Goal: Task Accomplishment & Management: Use online tool/utility

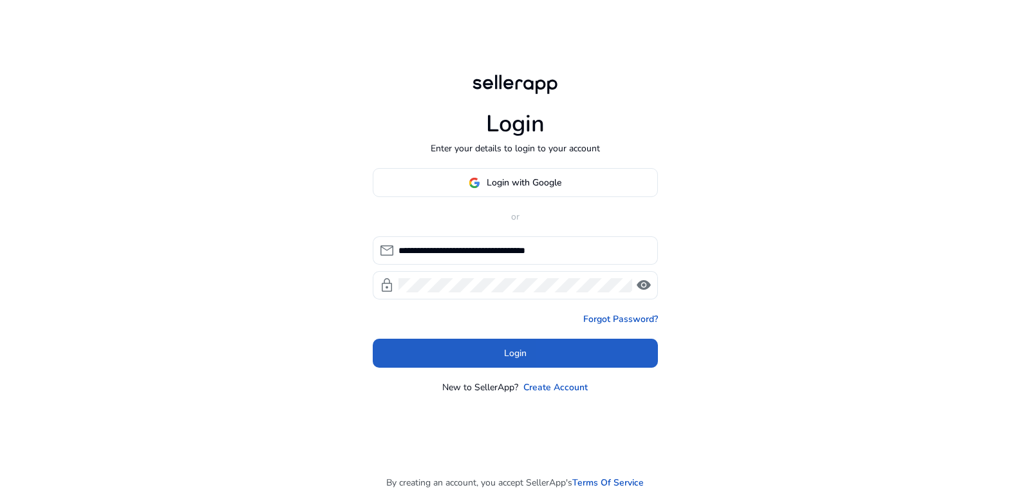
click at [620, 355] on span at bounding box center [515, 353] width 285 height 31
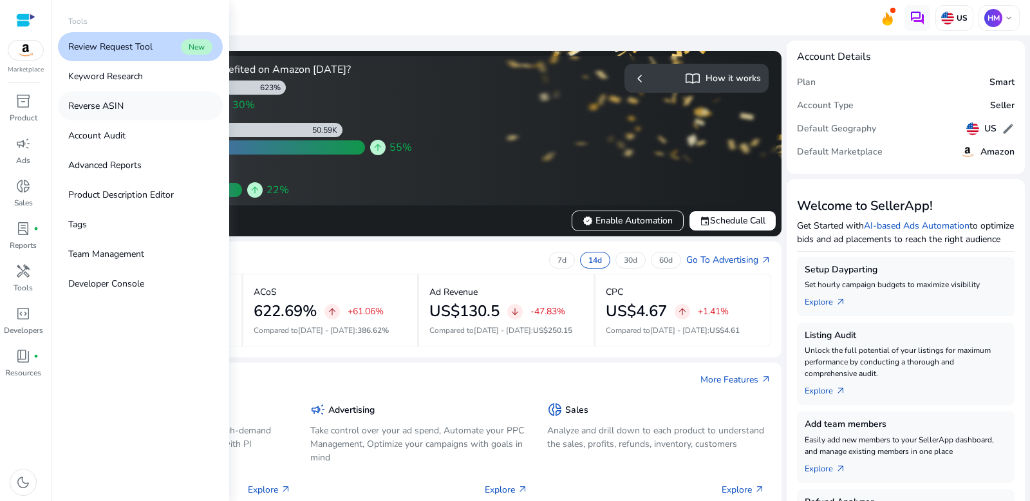
click at [122, 109] on p "Reverse ASIN" at bounding box center [95, 106] width 55 height 14
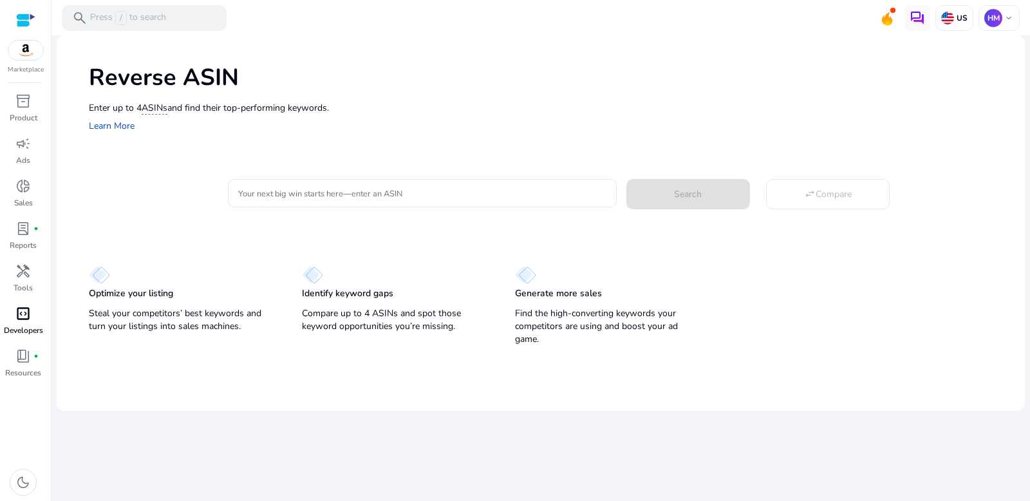
click at [33, 318] on div "code_blocks" at bounding box center [23, 313] width 36 height 21
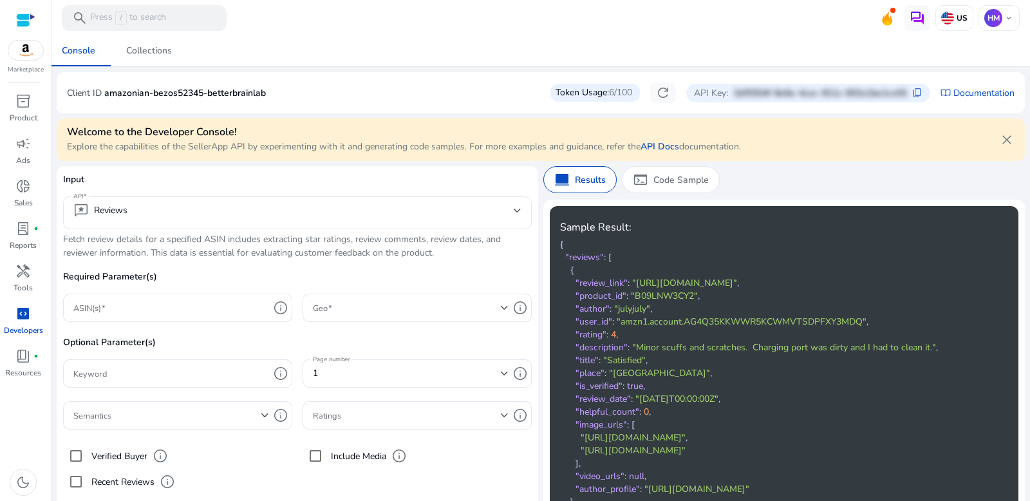
click at [598, 93] on div "Token Usage: 6/100" at bounding box center [596, 93] width 90 height 18
drag, startPoint x: 598, startPoint y: 93, endPoint x: 578, endPoint y: 95, distance: 20.7
click at [596, 93] on div "Token Usage: 6/100" at bounding box center [596, 93] width 90 height 18
click at [578, 95] on div "Token Usage: 6/100" at bounding box center [596, 93] width 90 height 18
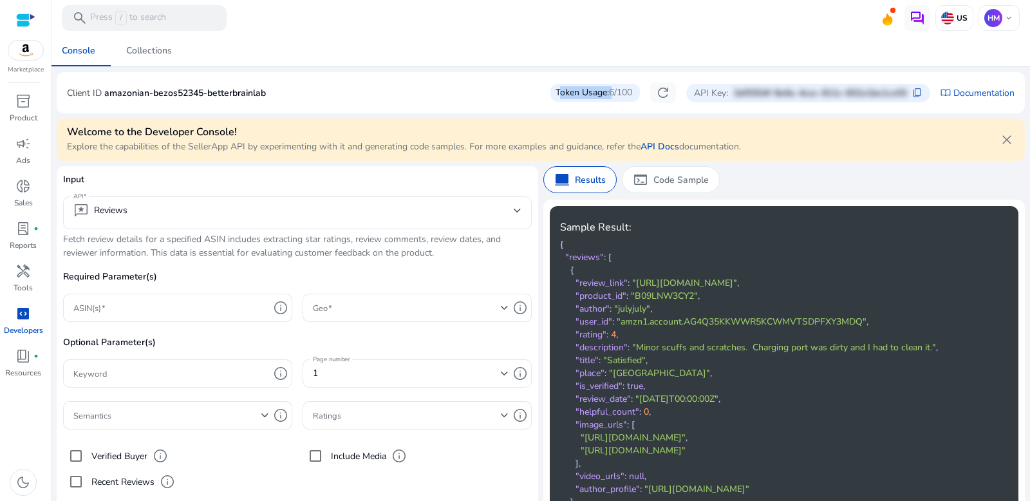
click at [578, 95] on div "Token Usage: 6/100" at bounding box center [596, 93] width 90 height 18
click at [585, 75] on mat-card "Client ID amazonian-bezos52345-betterbrainlab Token Usage: 6/100 refresh API Ke…" at bounding box center [541, 92] width 969 height 41
drag, startPoint x: 618, startPoint y: 95, endPoint x: 605, endPoint y: 97, distance: 13.7
click at [609, 97] on span "6/100" at bounding box center [620, 92] width 23 height 13
click at [1009, 147] on span "close" at bounding box center [1007, 139] width 15 height 15
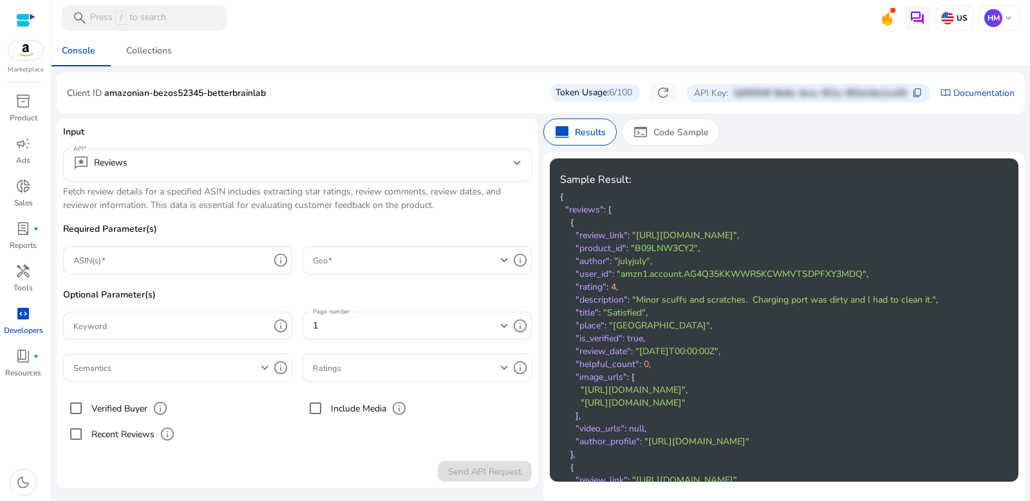
scroll to position [21, 0]
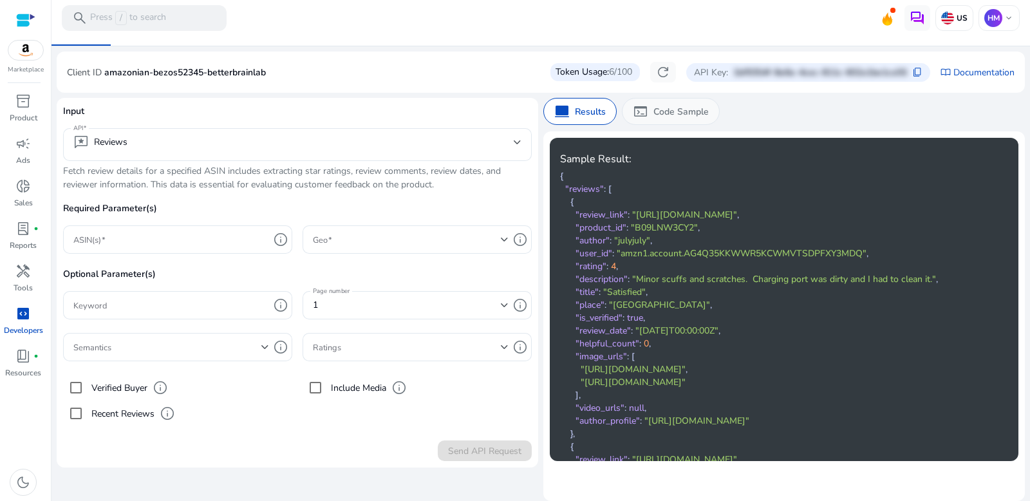
click at [705, 113] on p "Code Sample" at bounding box center [681, 112] width 55 height 14
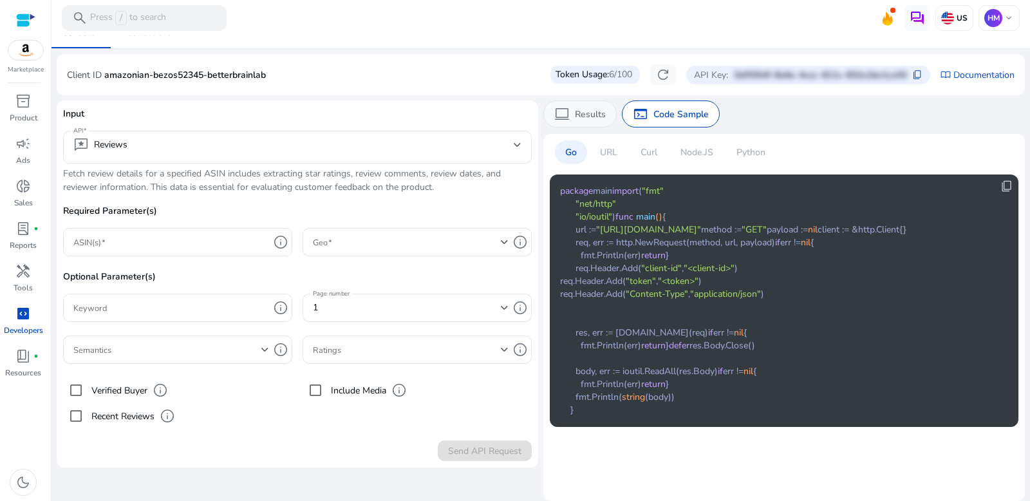
click at [595, 117] on p "Results" at bounding box center [590, 115] width 31 height 14
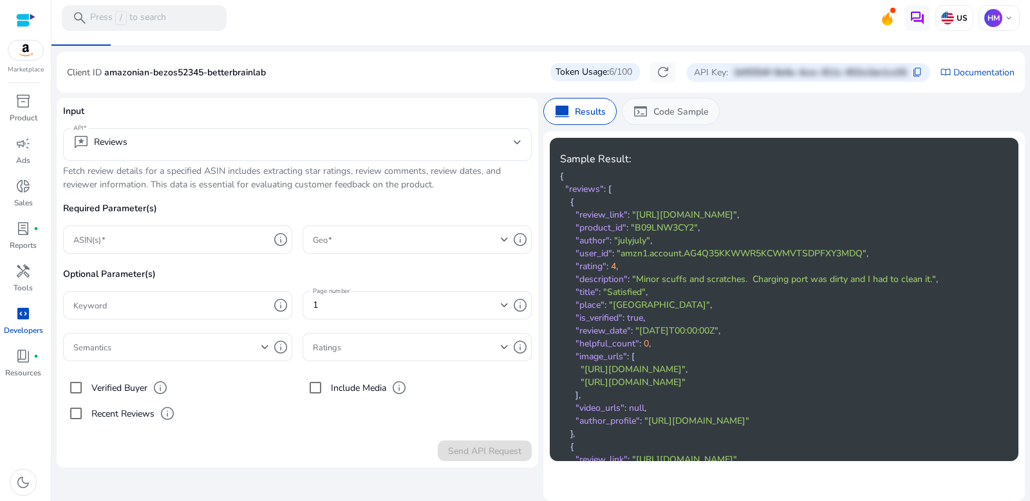
drag, startPoint x: 726, startPoint y: 105, endPoint x: 655, endPoint y: 113, distance: 72.0
click at [725, 105] on app-sa-custom-tab "computer Results terminal Code Sample" at bounding box center [785, 111] width 482 height 27
click at [643, 113] on span "terminal" at bounding box center [640, 111] width 15 height 15
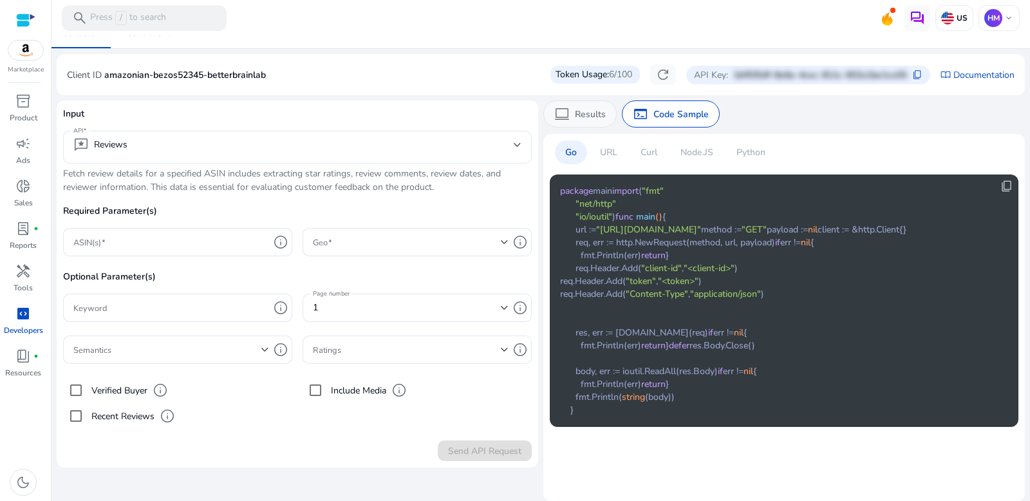
click at [587, 117] on p "Results" at bounding box center [590, 115] width 31 height 14
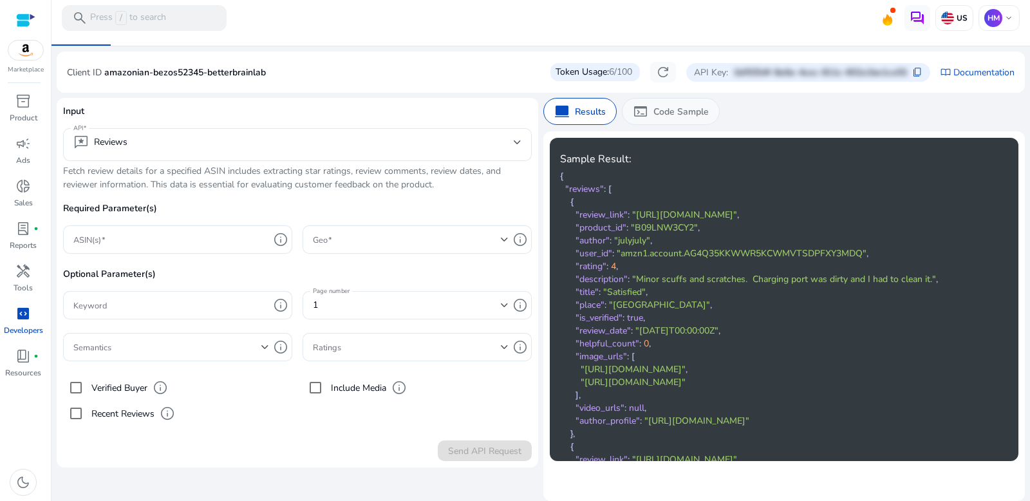
click at [630, 123] on div "terminal Code Sample" at bounding box center [671, 111] width 98 height 27
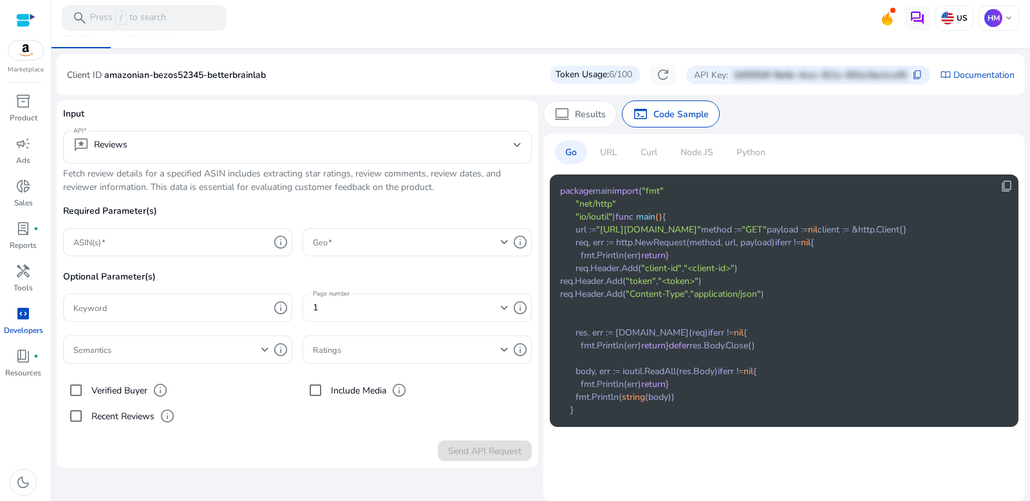
click at [564, 126] on div "computer Results terminal Code Sample Go URL Curl Node.JS Python content_copy p…" at bounding box center [785, 283] width 482 height 367
click at [162, 73] on p "amazonian-bezos52345-betterbrainlab" at bounding box center [185, 75] width 162 height 14
click at [164, 73] on p "amazonian-bezos52345-betterbrainlab" at bounding box center [185, 75] width 162 height 14
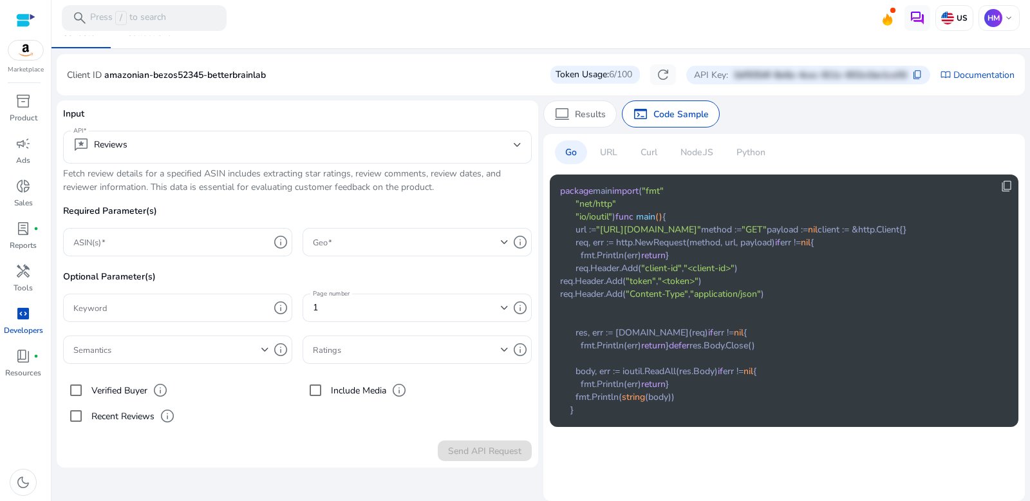
click at [406, 44] on div "Console Collections" at bounding box center [540, 32] width 989 height 31
click at [26, 142] on span "campaign" at bounding box center [22, 143] width 15 height 15
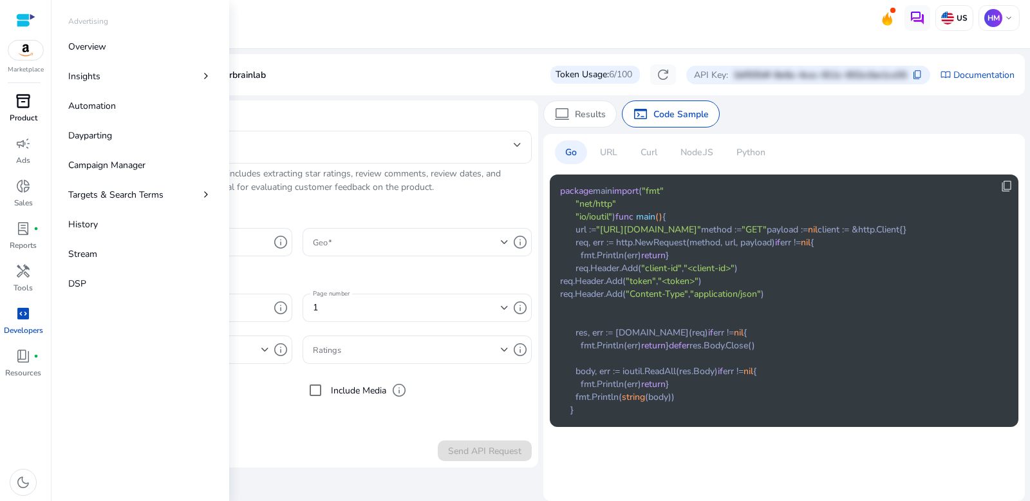
click at [31, 97] on div "inventory_2" at bounding box center [23, 101] width 36 height 21
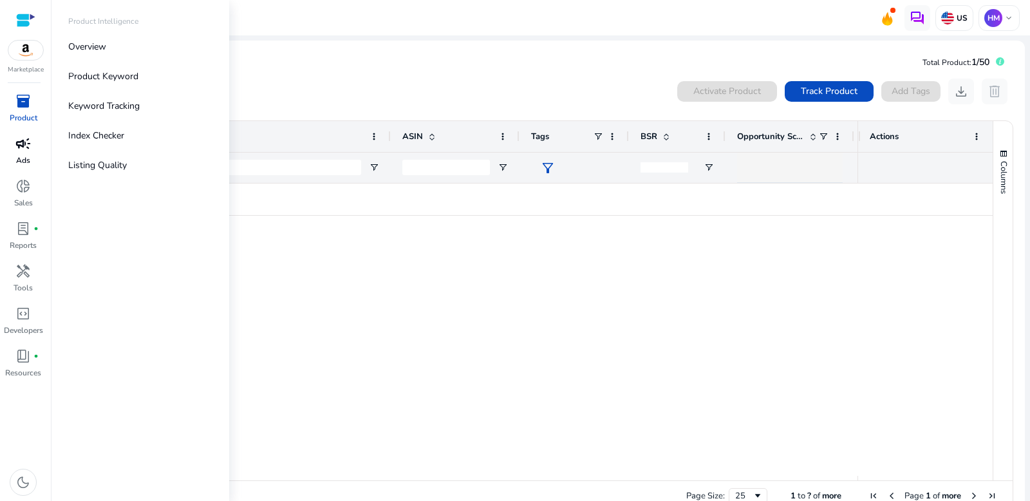
click at [19, 167] on link "campaign Ads" at bounding box center [23, 154] width 46 height 43
click at [21, 189] on span "donut_small" at bounding box center [22, 185] width 15 height 15
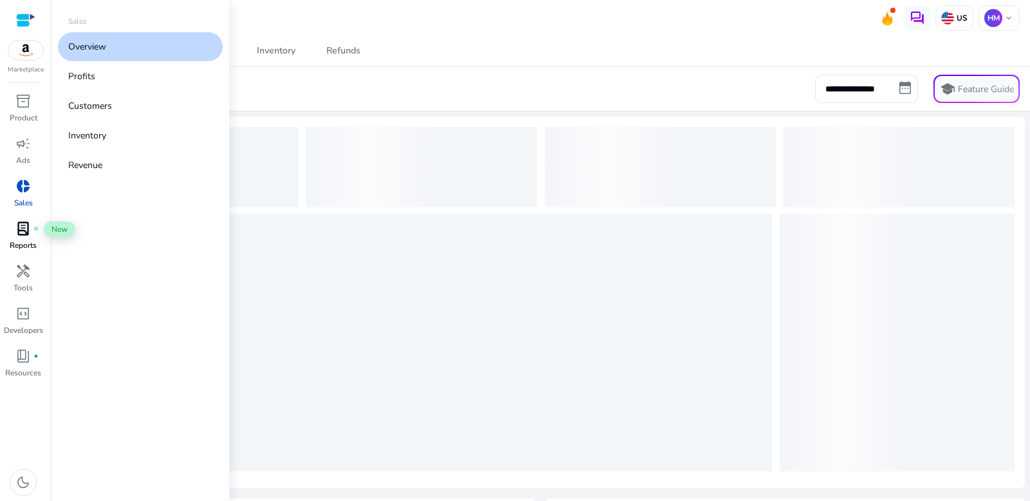
click at [23, 225] on span "lab_profile" at bounding box center [22, 228] width 15 height 15
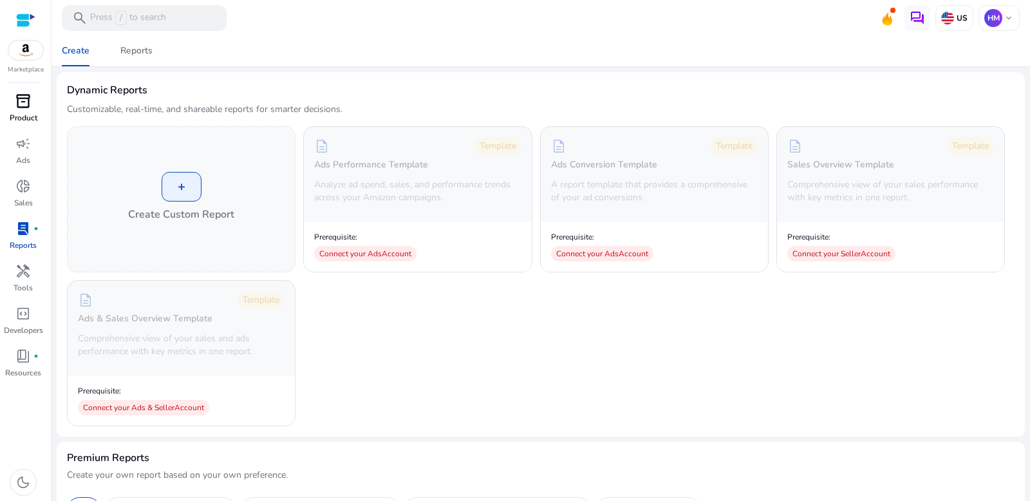
click at [23, 105] on span "inventory_2" at bounding box center [22, 100] width 15 height 15
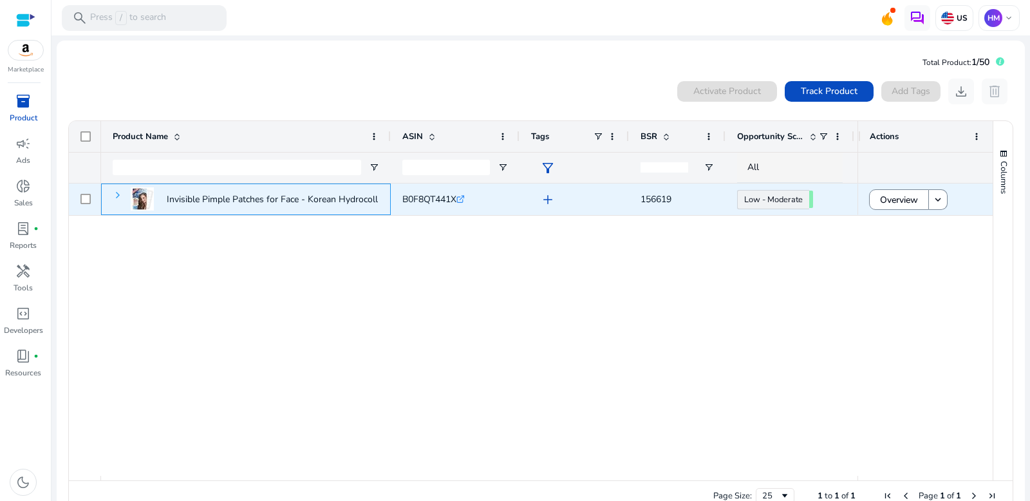
click at [116, 193] on span at bounding box center [118, 195] width 10 height 10
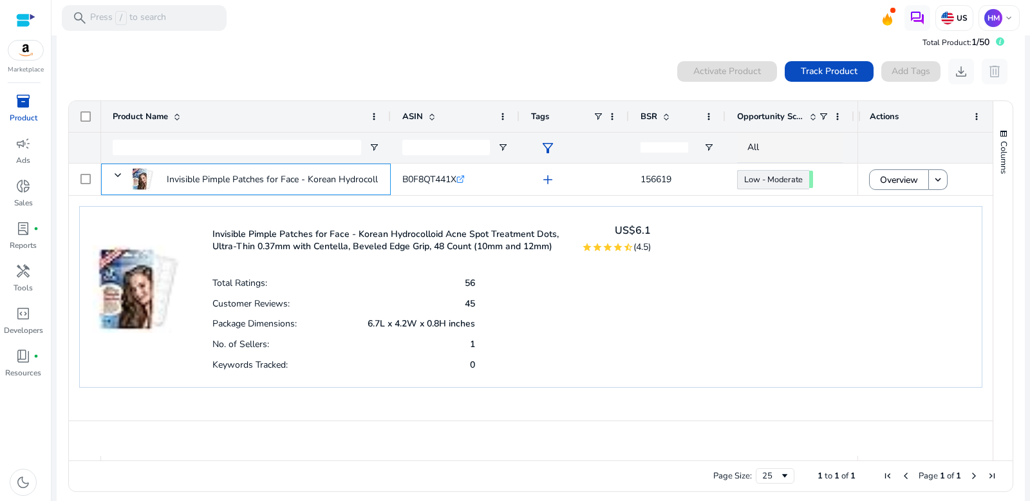
scroll to position [28, 0]
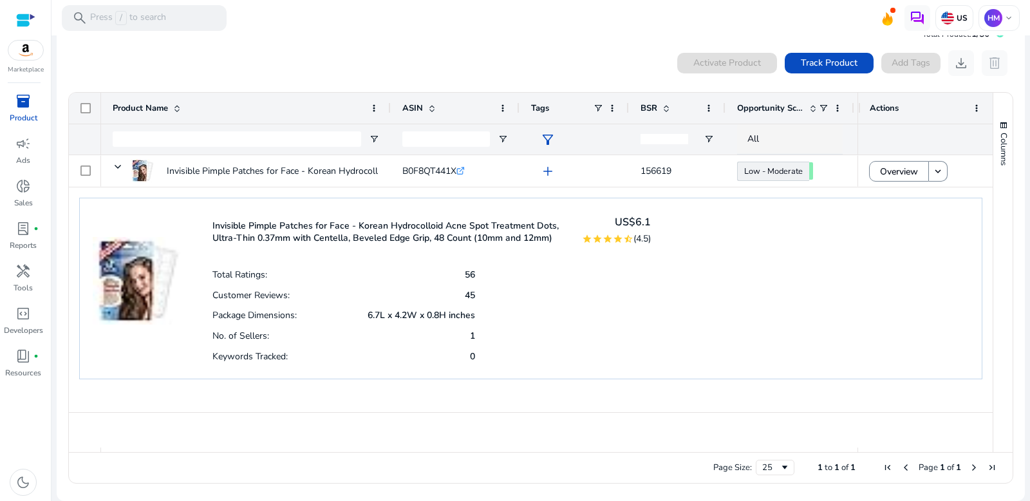
drag, startPoint x: 148, startPoint y: 294, endPoint x: 197, endPoint y: 279, distance: 51.3
click at [197, 279] on div "Invisible Pimple Patches for Face - Korean Hydrocolloid Acne Spot Treatment Dot…" at bounding box center [531, 289] width 904 height 182
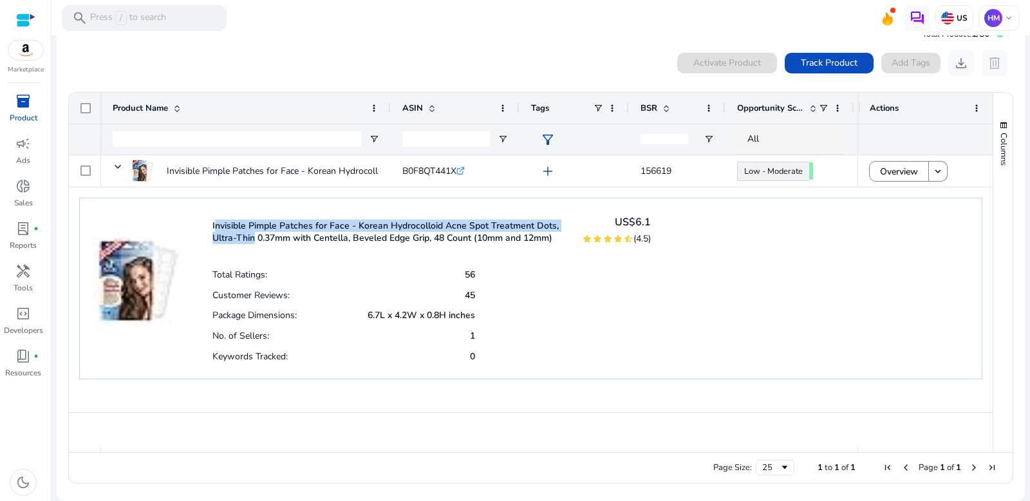
drag, startPoint x: 256, startPoint y: 218, endPoint x: 251, endPoint y: 232, distance: 15.9
click at [251, 232] on div "Invisible Pimple Patches for Face - Korean Hydrocolloid Acne Spot Treatment Dot…" at bounding box center [432, 231] width 439 height 41
click at [249, 232] on p "Invisible Pimple Patches for Face - Korean Hydrocolloid Acne Spot Treatment Dot…" at bounding box center [390, 232] width 354 height 24
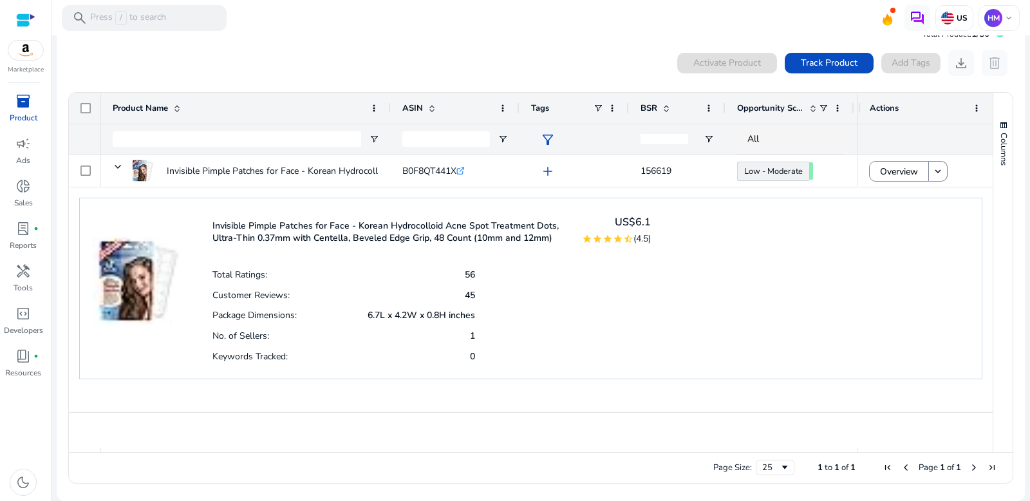
click at [110, 289] on img at bounding box center [137, 267] width 88 height 113
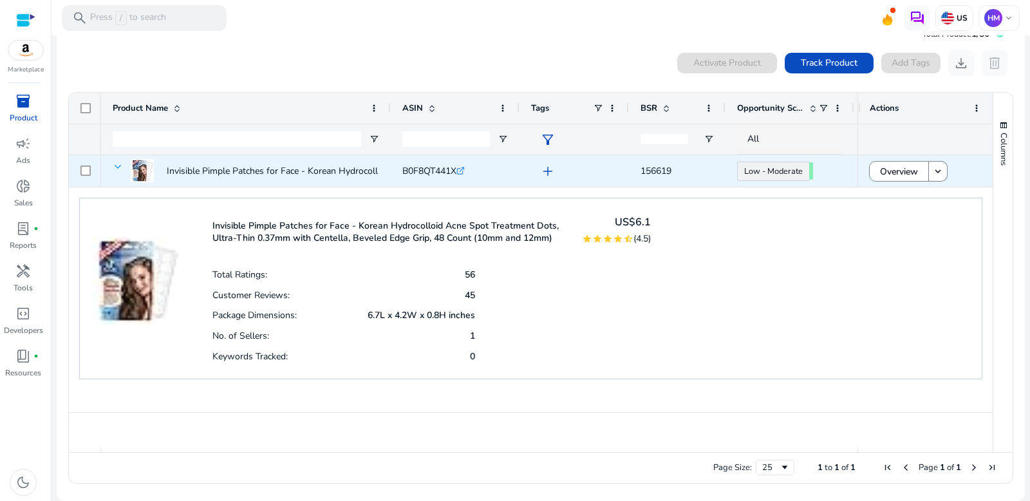
click at [114, 164] on span at bounding box center [118, 167] width 10 height 10
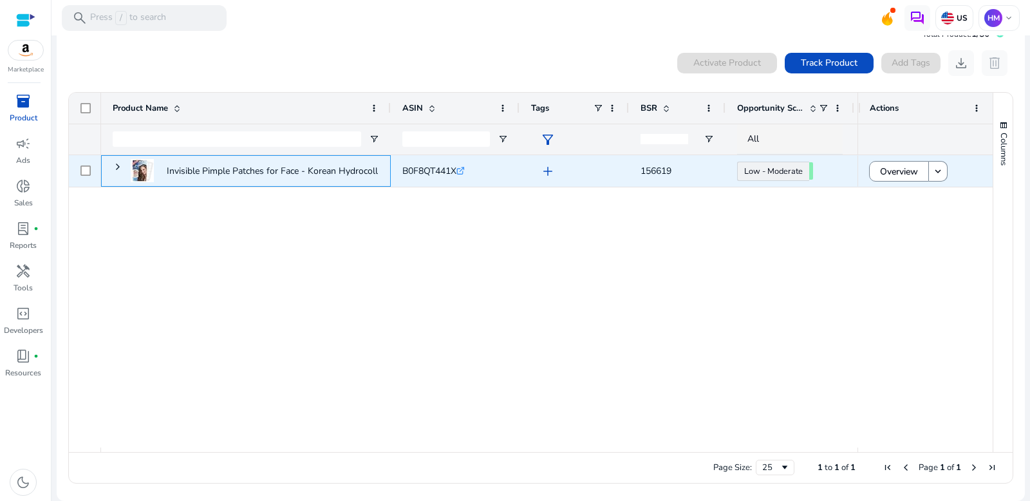
click at [114, 164] on span at bounding box center [118, 167] width 10 height 10
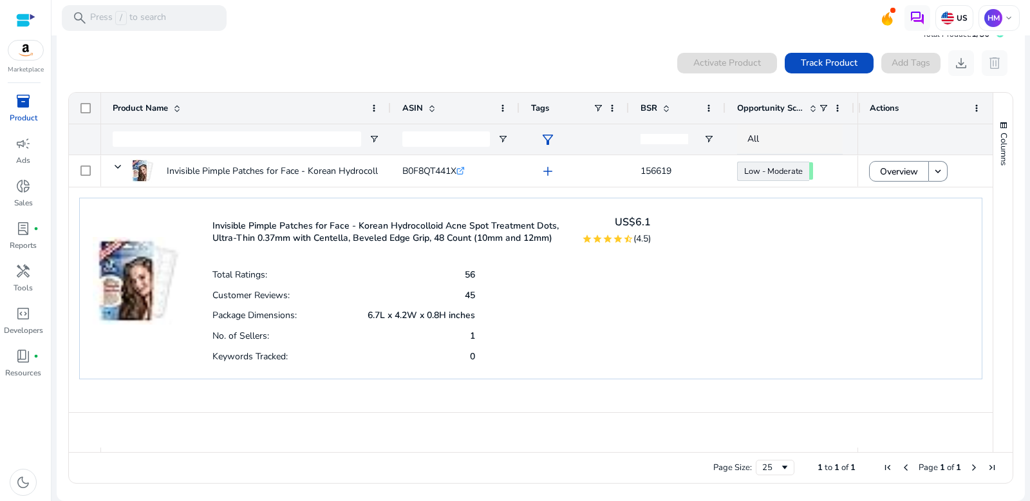
click at [633, 223] on h4 "US$6.1" at bounding box center [616, 222] width 69 height 12
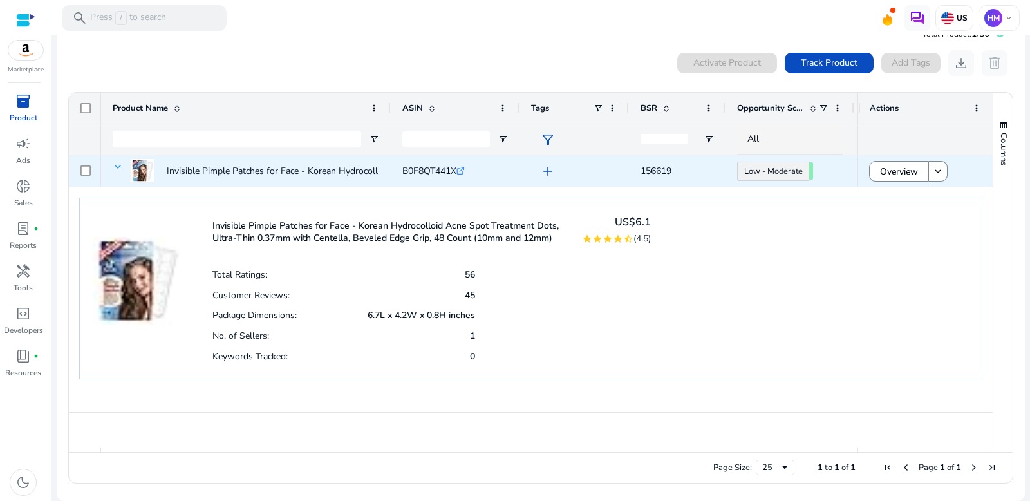
click at [114, 162] on span at bounding box center [118, 167] width 10 height 10
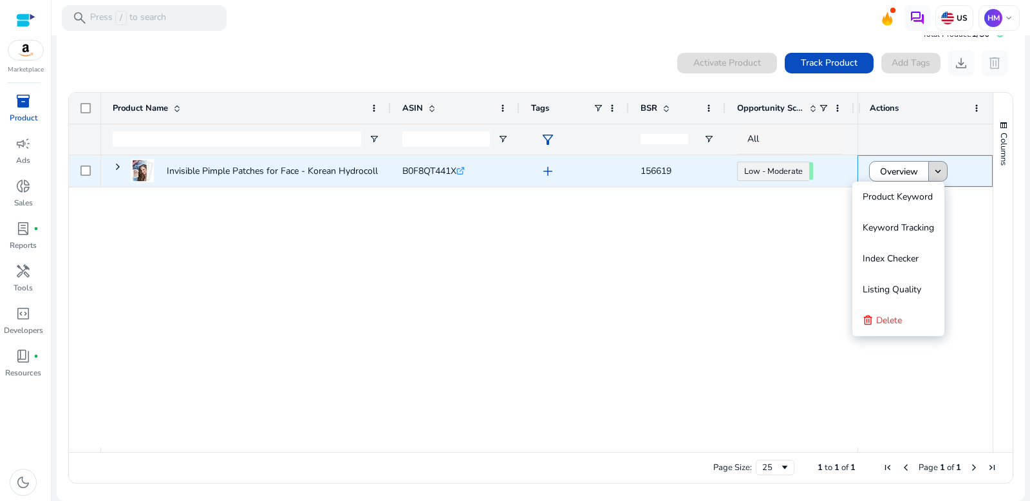
click at [931, 167] on button "keyboard_arrow_down" at bounding box center [938, 171] width 19 height 21
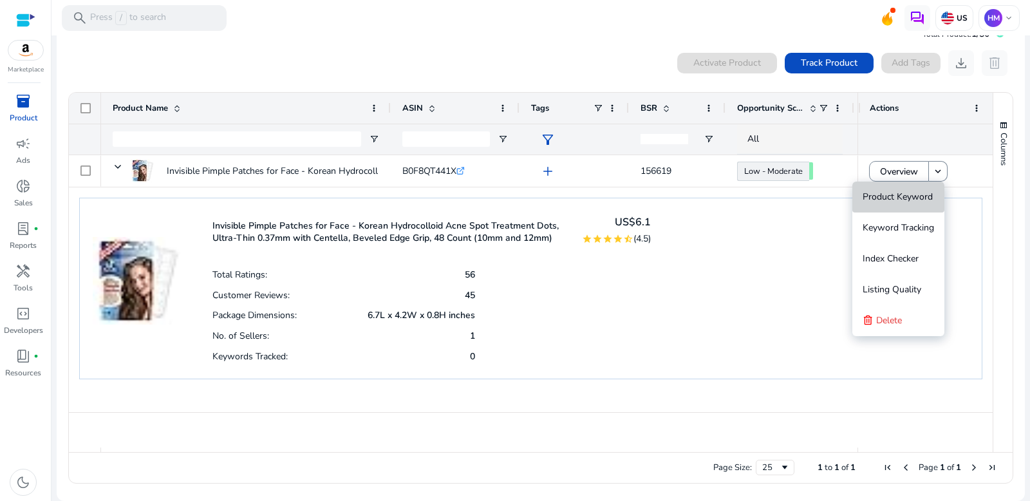
click at [900, 198] on span "Product Keyword" at bounding box center [898, 197] width 70 height 12
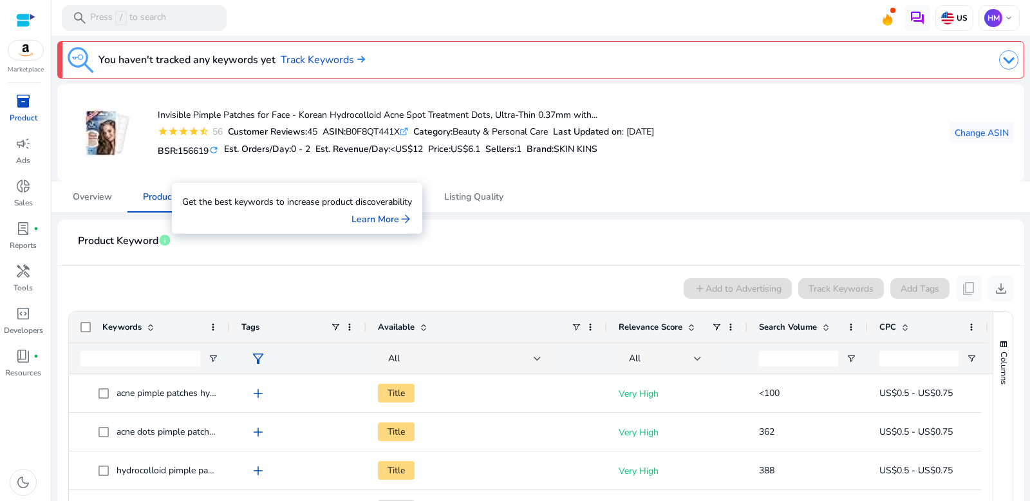
click at [170, 239] on span "info" at bounding box center [164, 240] width 13 height 13
click at [173, 236] on mat-card-header "Product Keyword info" at bounding box center [541, 248] width 947 height 36
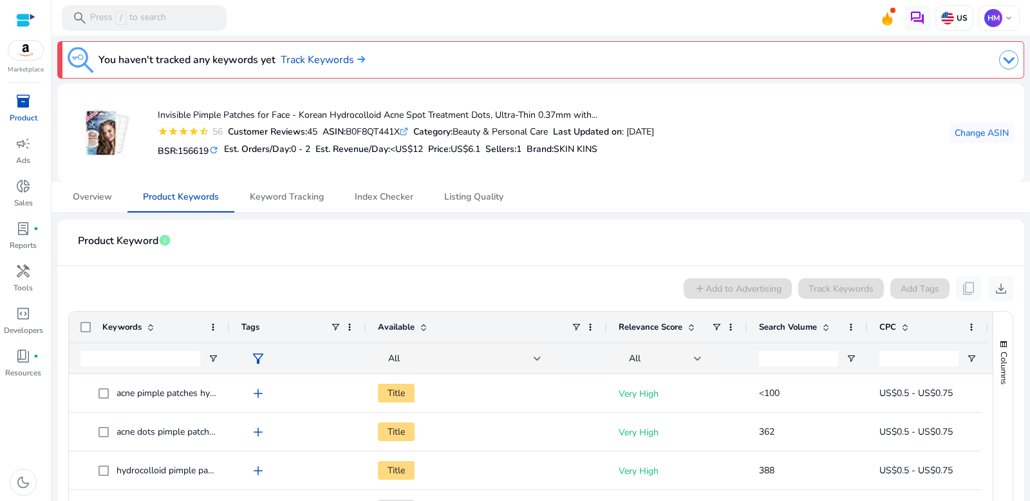
click at [173, 236] on mat-card-header "Product Keyword info" at bounding box center [541, 248] width 947 height 36
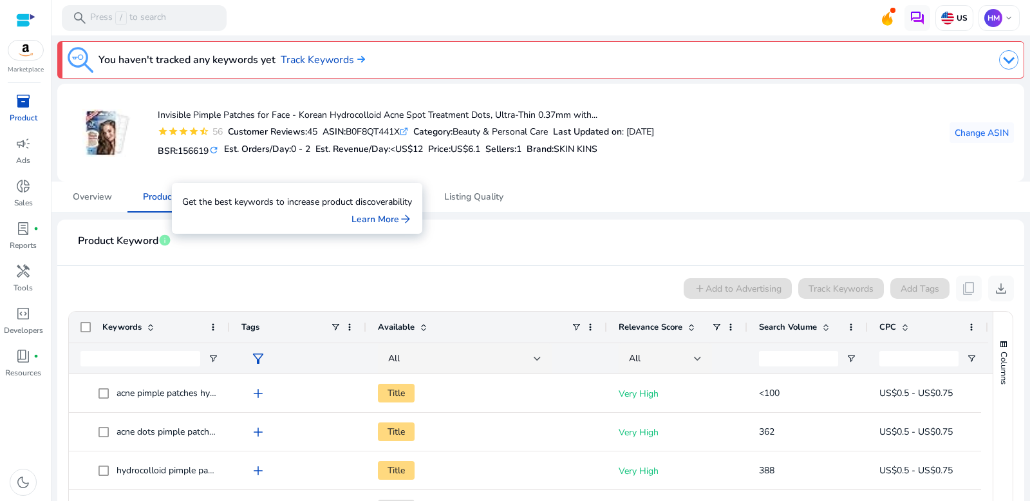
click at [178, 237] on mat-card-header "Product Keyword info" at bounding box center [541, 248] width 947 height 36
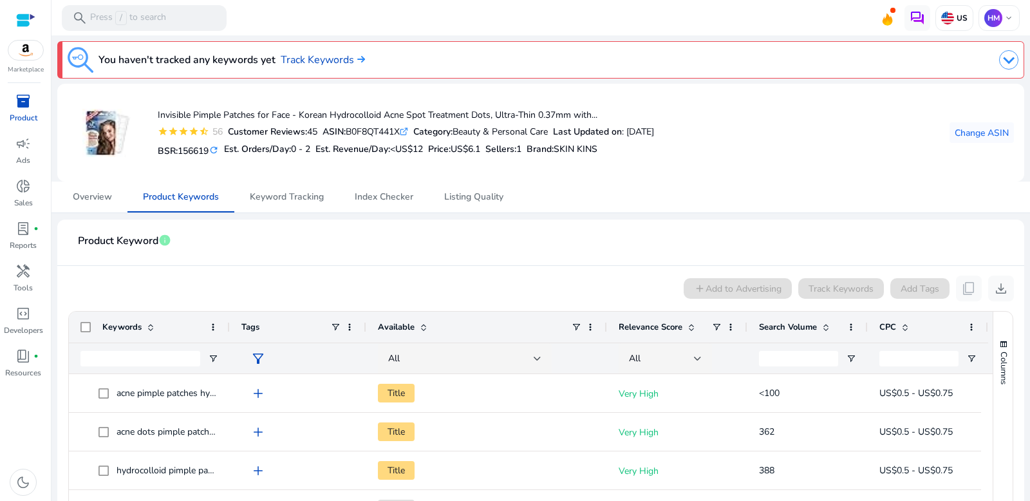
click at [179, 237] on mat-card-header "Product Keyword info" at bounding box center [541, 248] width 947 height 36
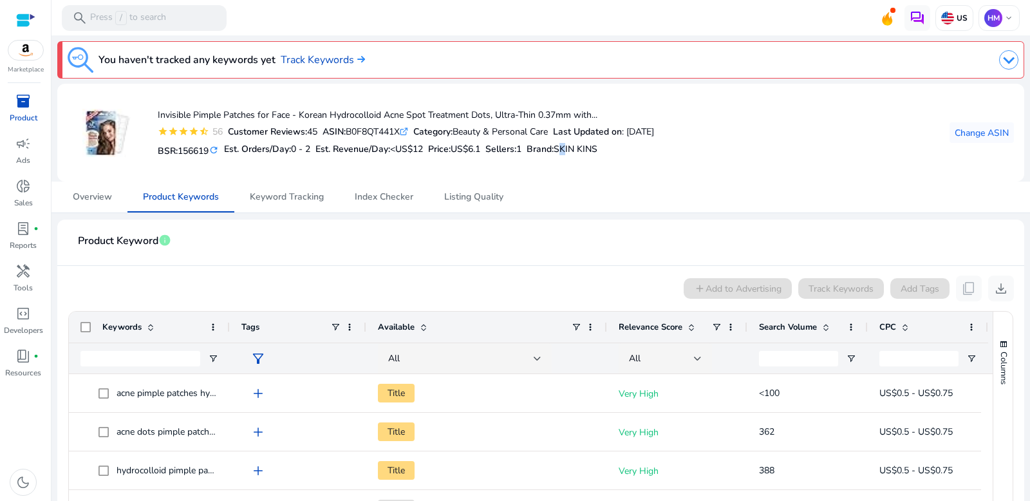
drag, startPoint x: 580, startPoint y: 144, endPoint x: 500, endPoint y: 175, distance: 85.6
click at [553, 163] on div "Invisible Pimple Patches for Face - Korean Hydrocolloid Acne Spot Treatment Dot…" at bounding box center [361, 132] width 587 height 77
click at [262, 188] on div "You haven't tracked any keywords yet Track Keywords Invisible Pimple Patches fo…" at bounding box center [541, 377] width 969 height 685
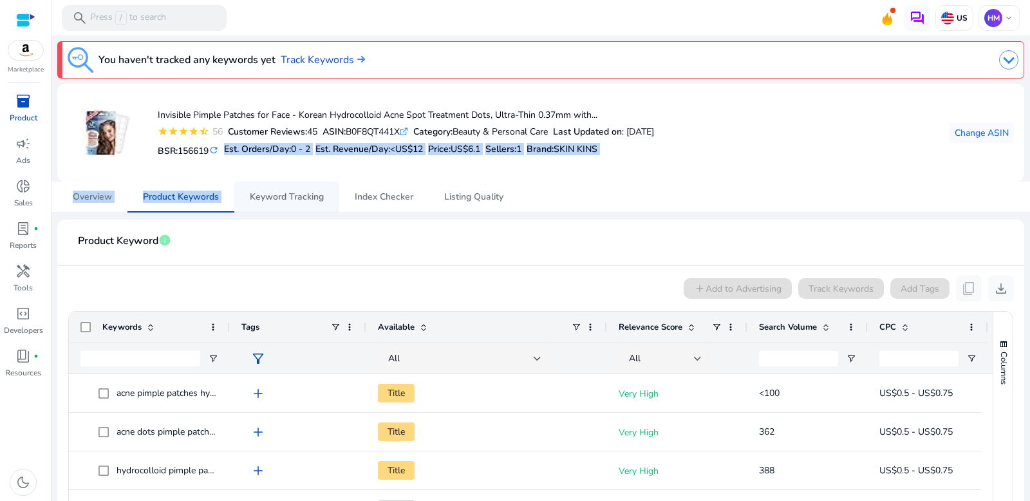
click at [283, 182] on span "Keyword Tracking" at bounding box center [287, 197] width 74 height 31
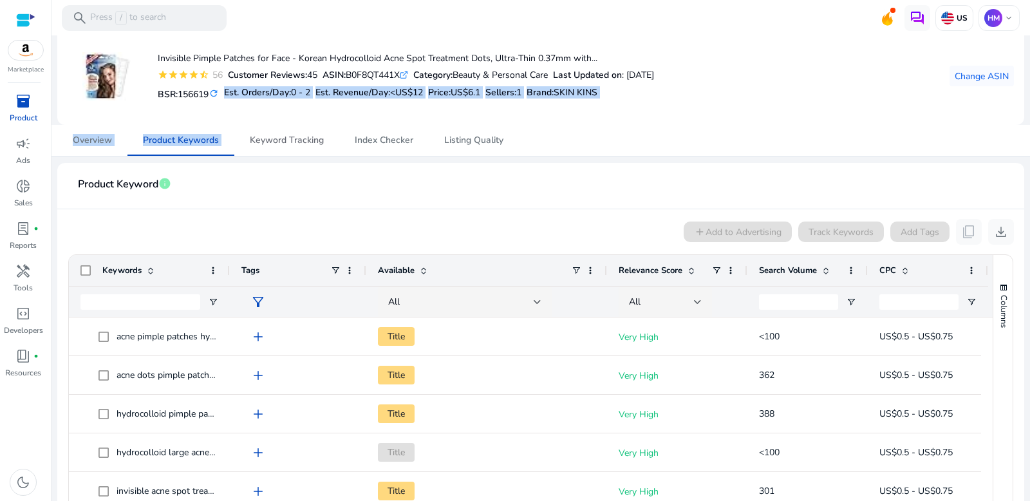
scroll to position [71, 0]
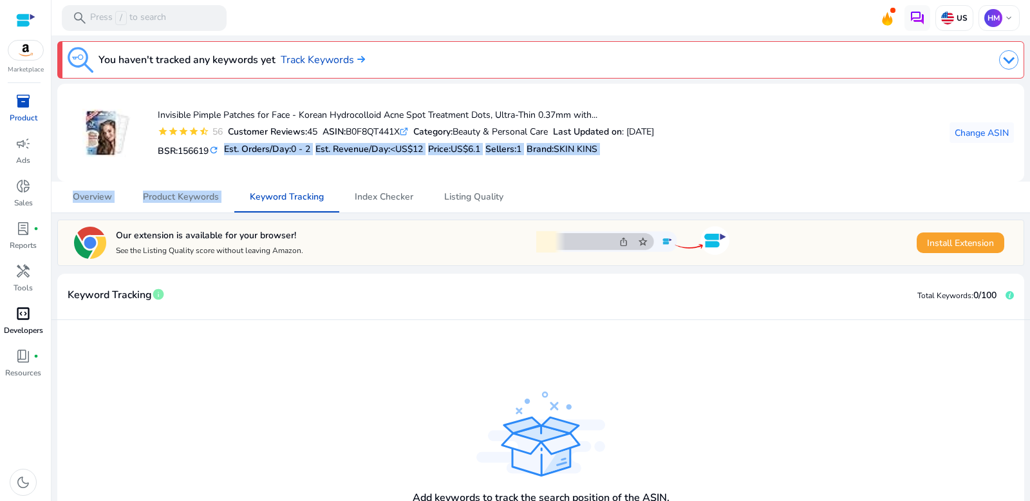
click at [26, 310] on span "code_blocks" at bounding box center [22, 313] width 15 height 15
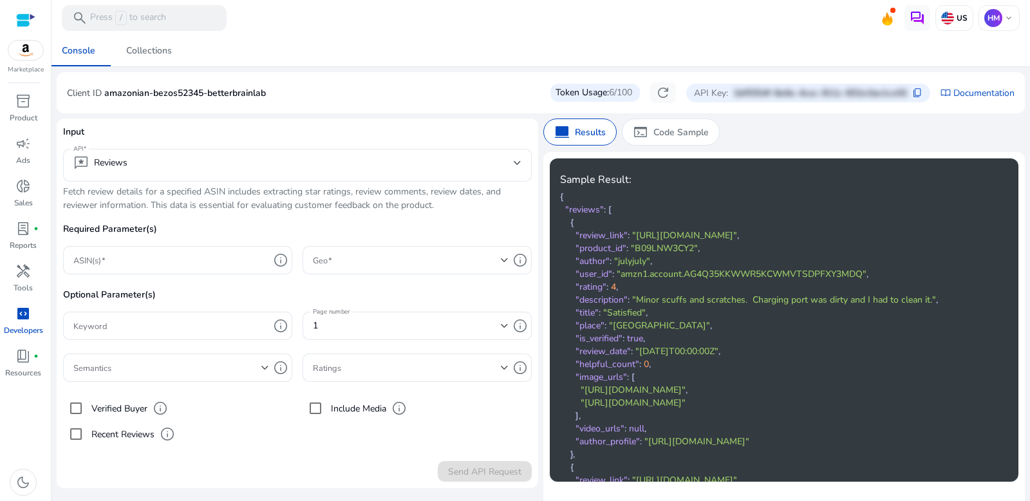
click at [609, 90] on span "6/100" at bounding box center [620, 92] width 23 height 13
click at [566, 96] on div "Token Usage: 6/100" at bounding box center [596, 93] width 90 height 18
click at [656, 94] on span "refresh" at bounding box center [663, 92] width 15 height 15
click at [656, 91] on span "refresh" at bounding box center [663, 92] width 15 height 15
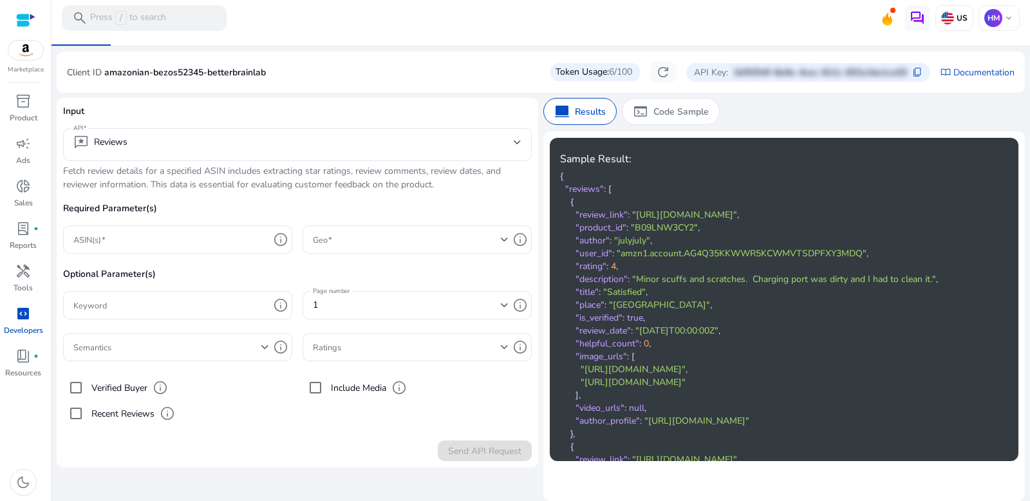
click at [609, 76] on span "6/100" at bounding box center [620, 72] width 23 height 13
drag, startPoint x: 741, startPoint y: 108, endPoint x: 542, endPoint y: 119, distance: 199.3
click at [560, 119] on app-sa-custom-tab "computer Results terminal Code Sample" at bounding box center [785, 111] width 482 height 27
click at [511, 113] on p "Input" at bounding box center [297, 116] width 469 height 24
drag, startPoint x: 711, startPoint y: 107, endPoint x: 830, endPoint y: 104, distance: 119.2
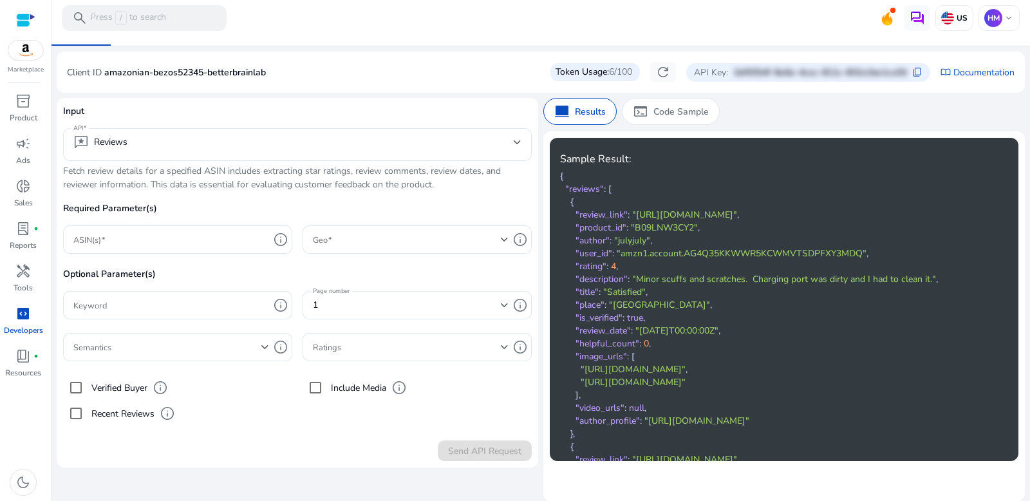
click at [840, 105] on app-sa-custom-tab "computer Results terminal Code Sample" at bounding box center [785, 111] width 482 height 27
drag, startPoint x: 752, startPoint y: 111, endPoint x: 500, endPoint y: 115, distance: 251.9
click at [520, 115] on div "Input API reviews Reviews Fetch review details for a specified ASIN includes ex…" at bounding box center [541, 283] width 969 height 370
click at [494, 111] on p "Input" at bounding box center [297, 116] width 469 height 24
drag, startPoint x: 620, startPoint y: 71, endPoint x: 612, endPoint y: 72, distance: 7.8
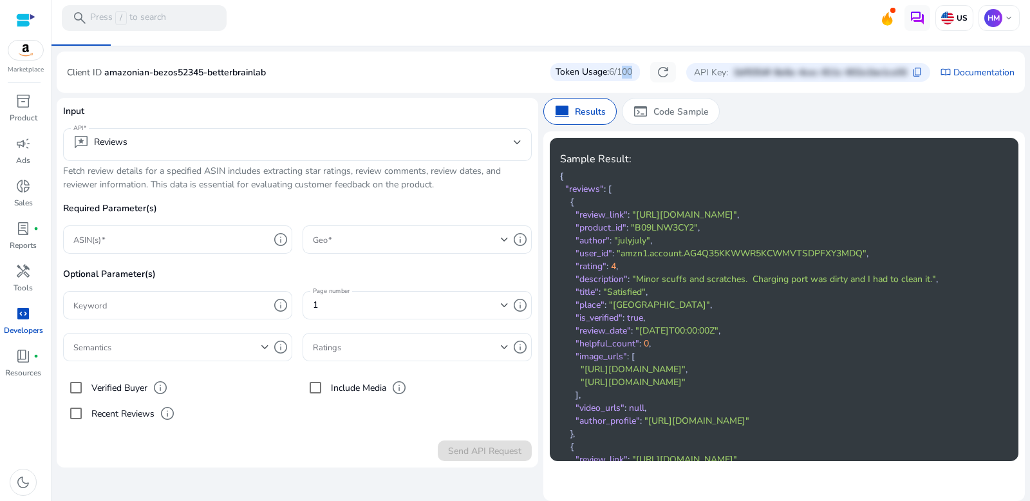
click at [612, 72] on span "6/100" at bounding box center [620, 72] width 23 height 13
drag, startPoint x: 602, startPoint y: 75, endPoint x: 614, endPoint y: 79, distance: 12.2
click at [614, 79] on div "Token Usage: 6/100" at bounding box center [596, 72] width 90 height 18
click at [618, 74] on span "6/100" at bounding box center [620, 72] width 23 height 13
drag, startPoint x: 715, startPoint y: 69, endPoint x: 688, endPoint y: 75, distance: 27.7
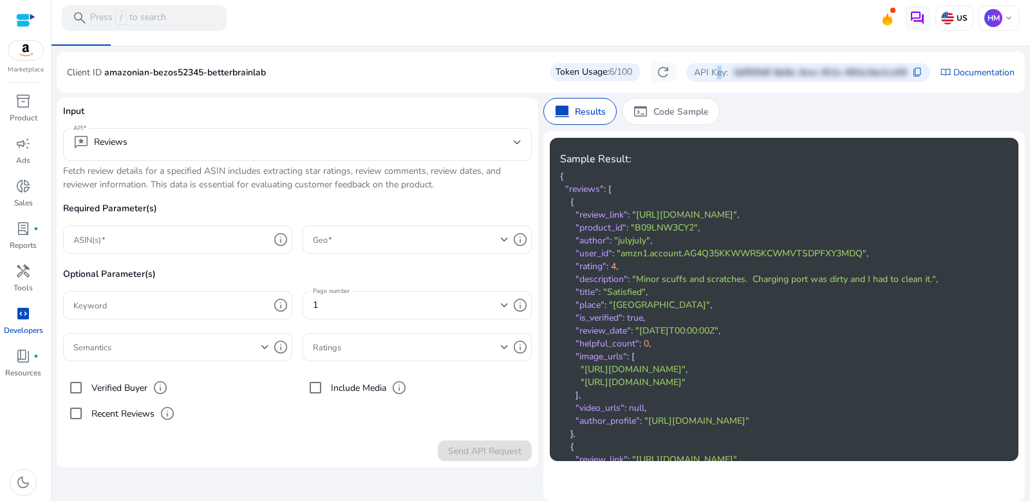
click at [701, 73] on p "API Key:" at bounding box center [711, 73] width 34 height 14
click at [616, 74] on span "6/100" at bounding box center [620, 72] width 23 height 13
click at [623, 72] on span "6/100" at bounding box center [620, 72] width 23 height 13
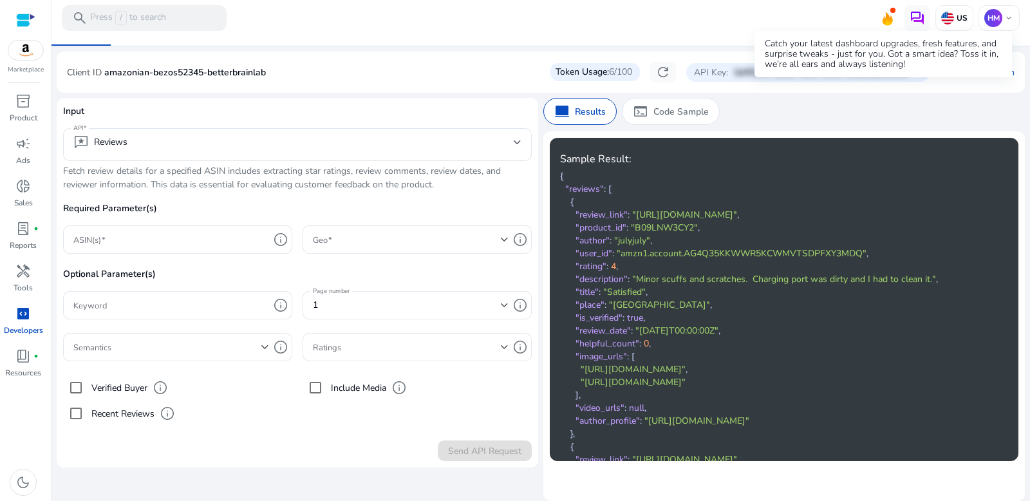
click at [884, 17] on icon at bounding box center [888, 19] width 10 height 14
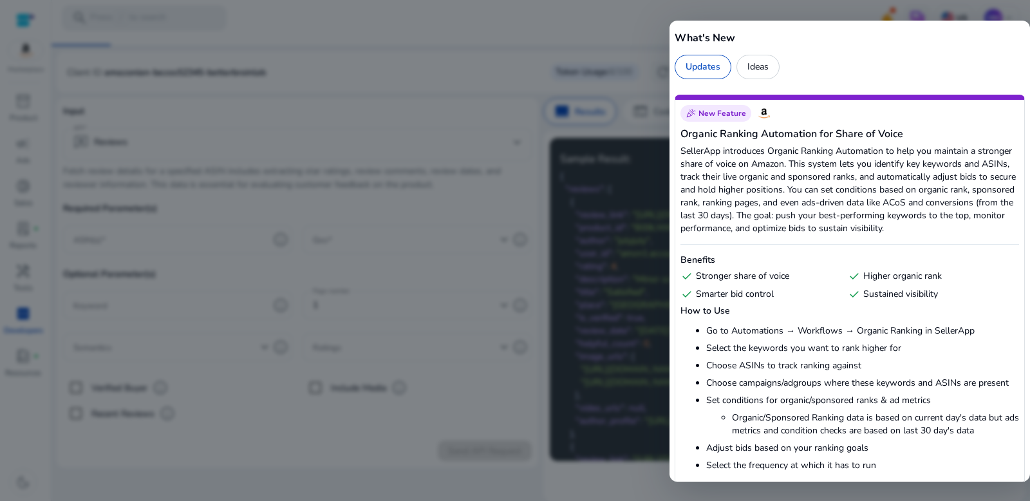
click at [623, 31] on div at bounding box center [515, 250] width 1030 height 501
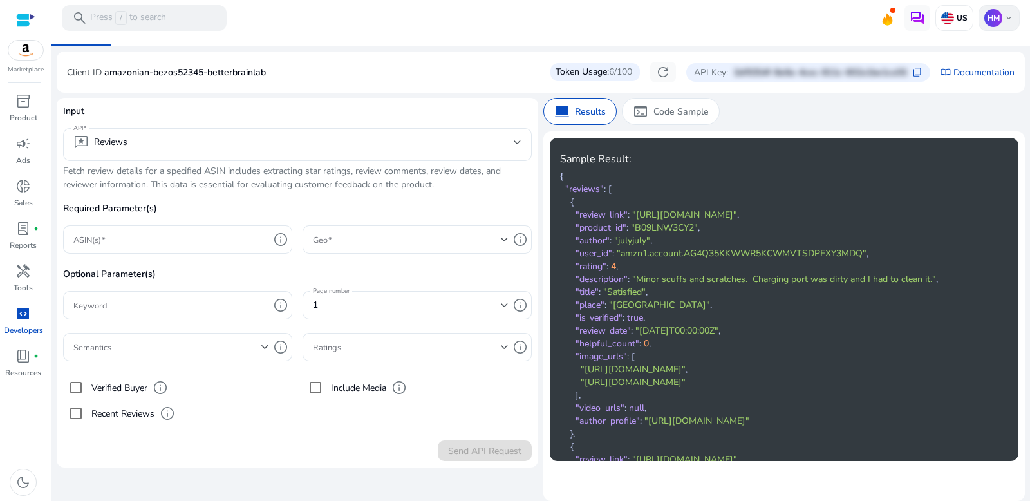
click at [998, 21] on div "HM keyboard_arrow_down" at bounding box center [999, 18] width 41 height 26
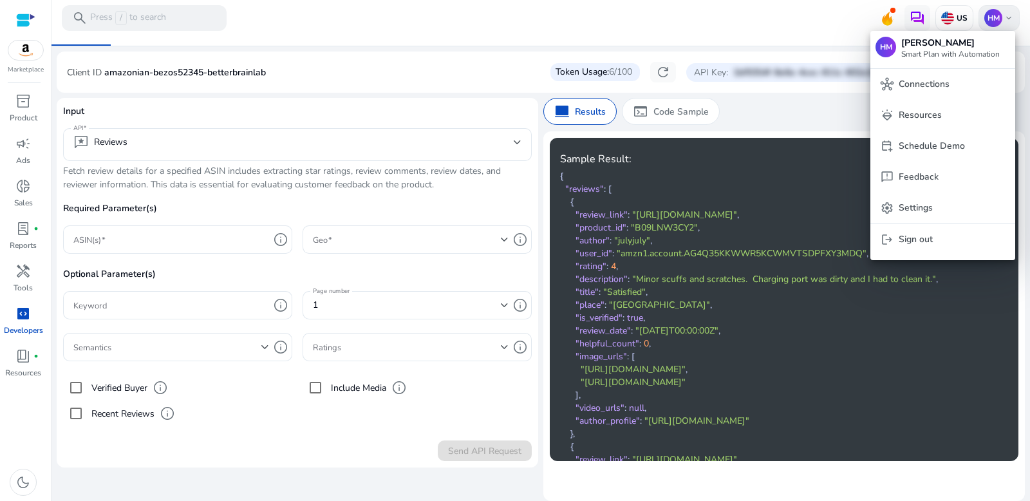
click at [998, 21] on div at bounding box center [515, 250] width 1030 height 501
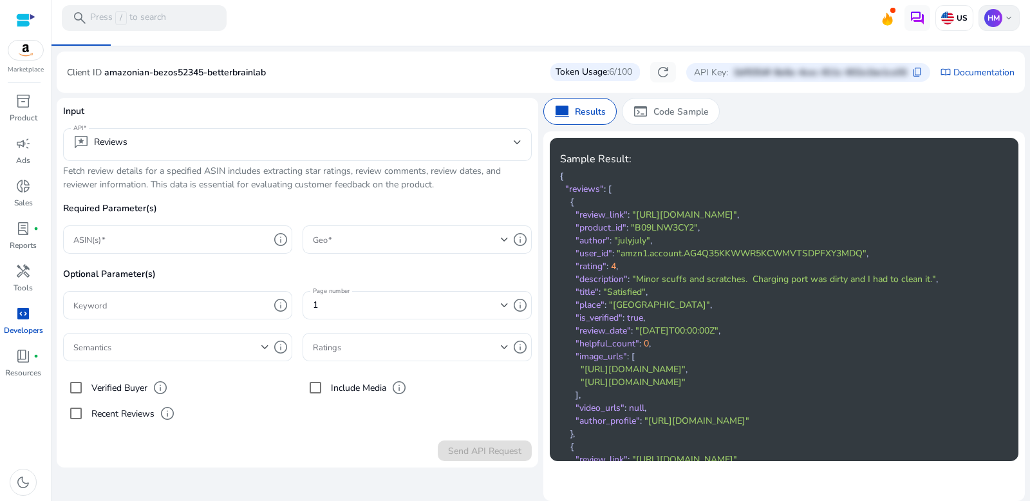
click at [998, 21] on div "HM keyboard_arrow_down" at bounding box center [999, 18] width 41 height 26
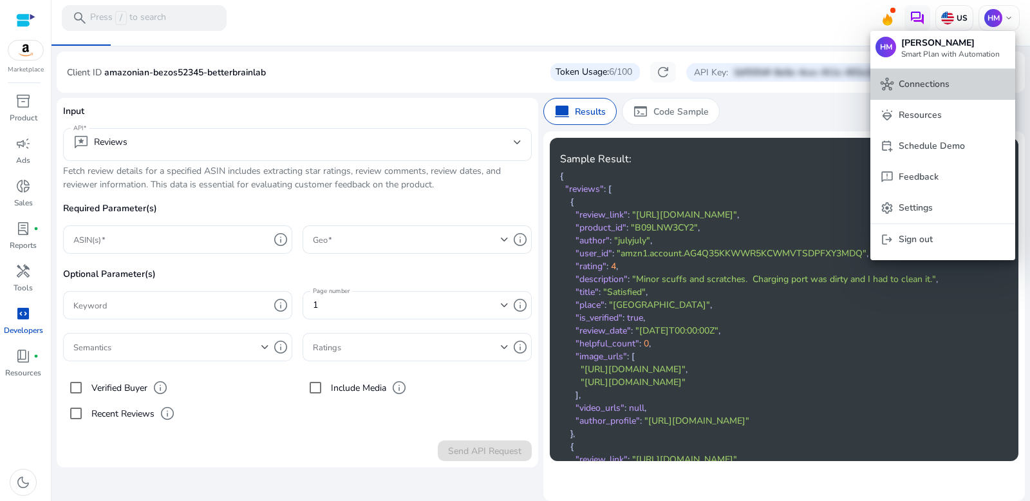
drag, startPoint x: 934, startPoint y: 99, endPoint x: 911, endPoint y: 70, distance: 36.6
click at [911, 70] on button "hub Connections" at bounding box center [943, 84] width 145 height 31
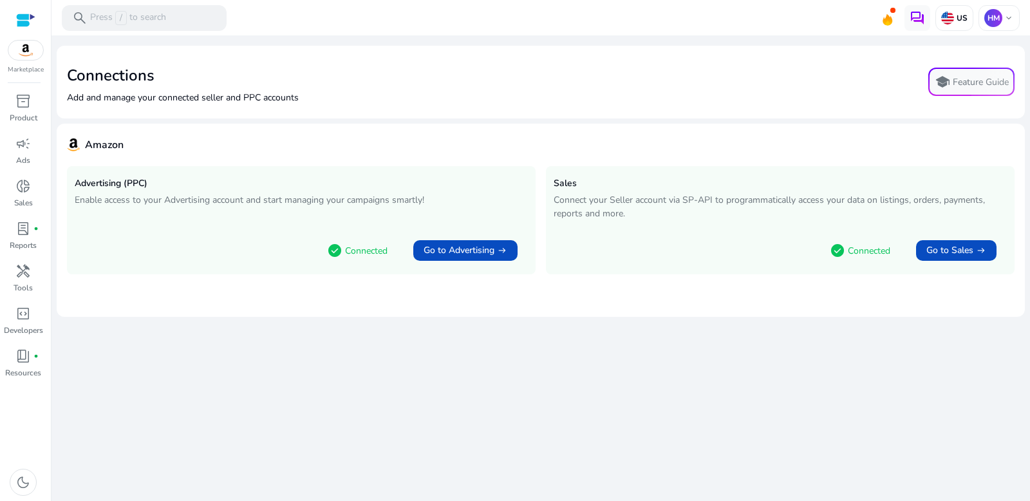
click at [605, 80] on div "Connections Add and manage your connected seller and PPC accounts school Featur…" at bounding box center [541, 82] width 948 height 52
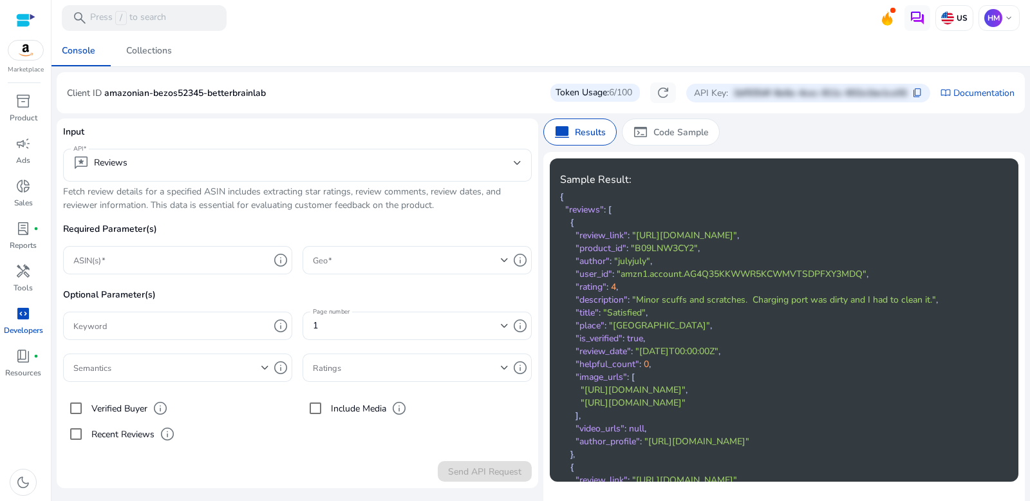
drag, startPoint x: 601, startPoint y: 99, endPoint x: 529, endPoint y: 91, distance: 71.8
click at [529, 91] on div "Client ID amazonian-bezos52345-betterbrainlab Token Usage: 6/100 refresh API Ke…" at bounding box center [541, 92] width 948 height 21
click at [30, 8] on div at bounding box center [25, 20] width 19 height 40
click at [26, 15] on div at bounding box center [25, 20] width 19 height 15
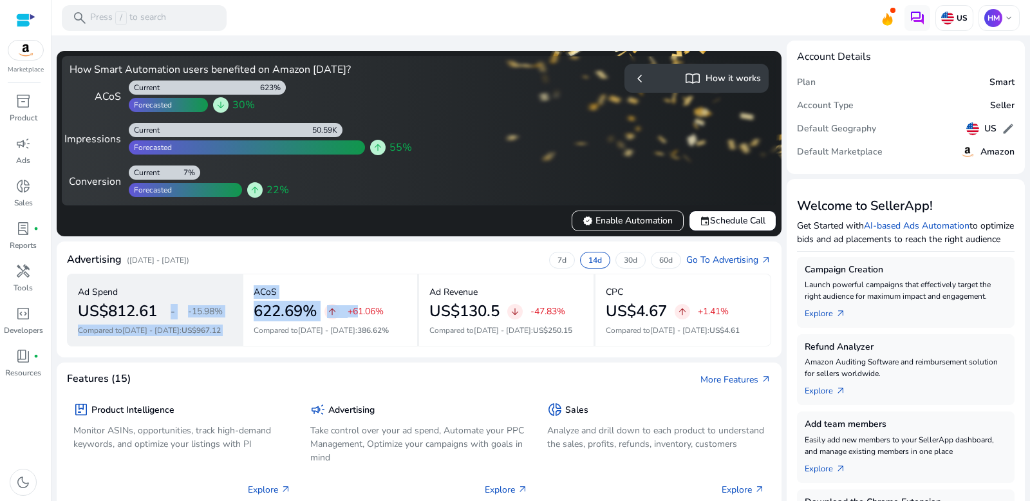
drag, startPoint x: 327, startPoint y: 316, endPoint x: 170, endPoint y: 319, distance: 156.5
click at [170, 319] on div "Ad Spend US$812.61 - -15.98% Compared to [DATE] - [DATE] : US$967.12 ACoS 622.6…" at bounding box center [419, 310] width 705 height 73
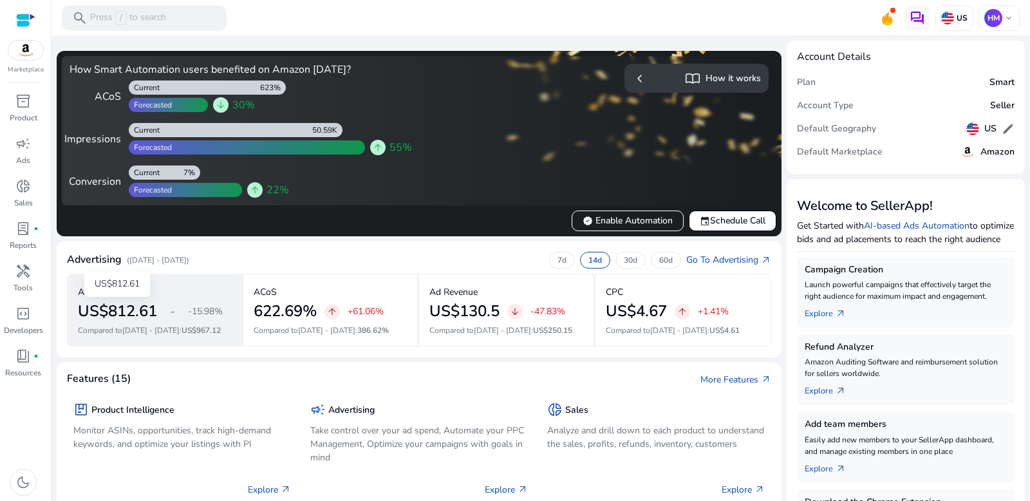
click at [155, 306] on h2 "US$812.61" at bounding box center [117, 311] width 79 height 19
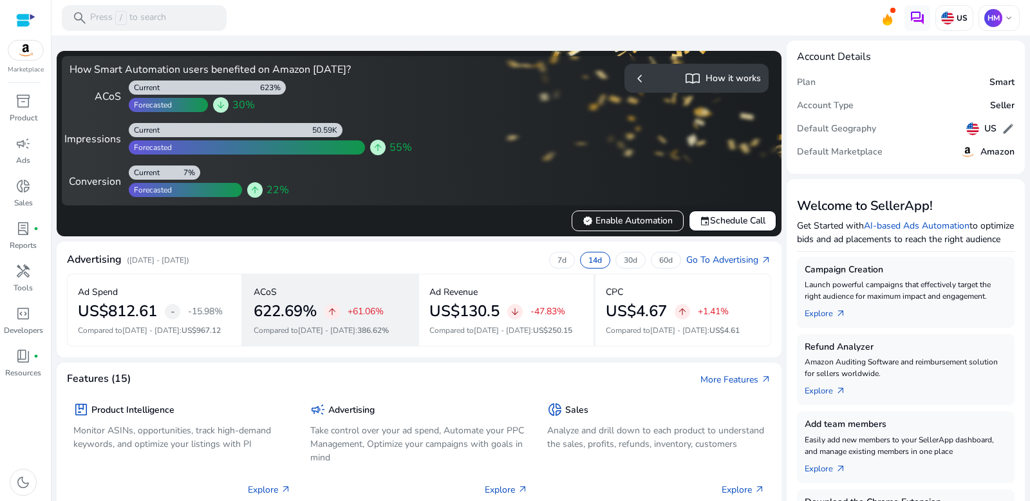
click at [406, 305] on div "ACoS 622.69% arrow_upward +61.06% Compared to [DATE] - [DATE] : 386.62%" at bounding box center [331, 310] width 176 height 73
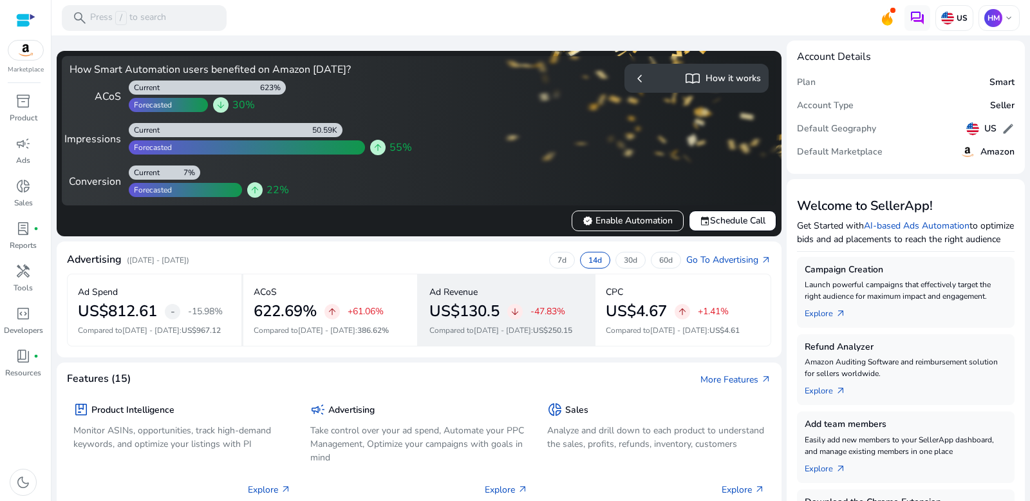
drag, startPoint x: 578, startPoint y: 283, endPoint x: 556, endPoint y: 298, distance: 26.4
click at [556, 298] on mat-card "Advertising ([DATE] - [DATE]) 7d 14d 30d 60d Go To Advertising arrow_outward Ad…" at bounding box center [419, 300] width 725 height 116
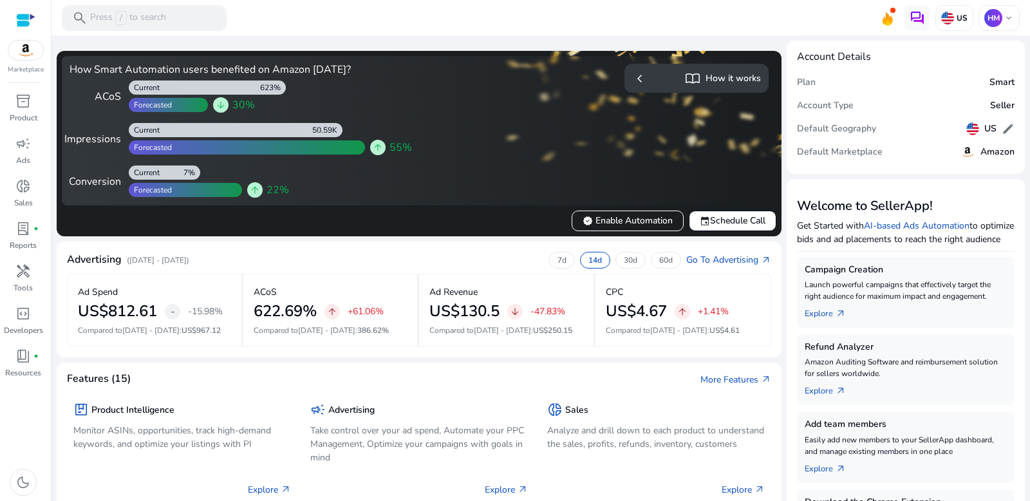
click at [531, 259] on div "Advertising ([DATE] - [DATE]) 7d 14d 30d 60d Go To Advertising arrow_outward" at bounding box center [419, 263] width 705 height 22
click at [558, 259] on p "7d" at bounding box center [562, 260] width 9 height 10
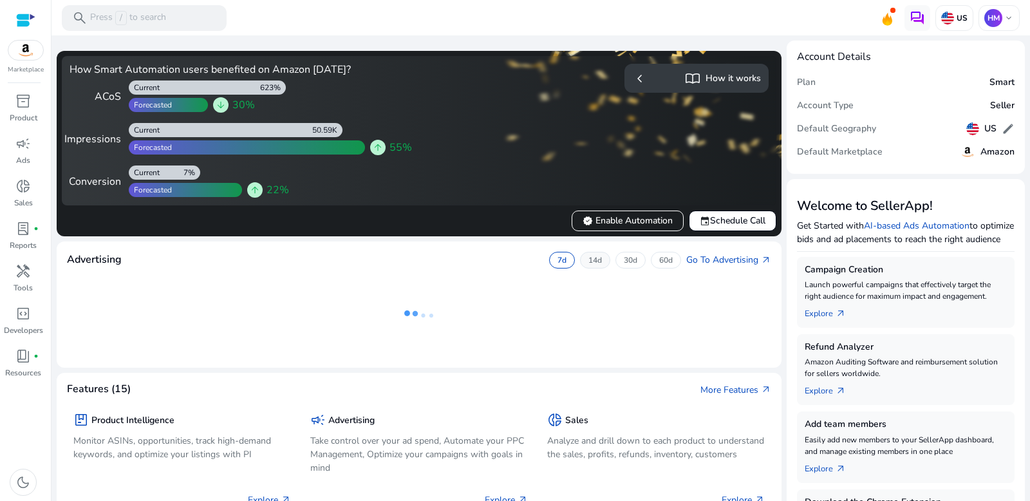
click at [588, 252] on div "14d" at bounding box center [595, 260] width 30 height 17
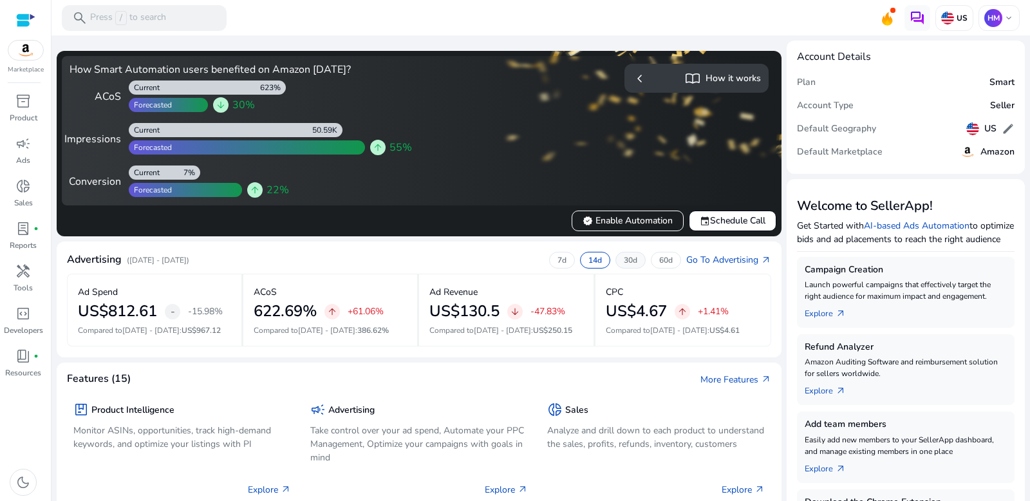
click at [630, 253] on div "30d" at bounding box center [631, 260] width 30 height 17
click at [652, 252] on div "7d 14d 30d 60d" at bounding box center [615, 260] width 132 height 17
click at [661, 258] on p "60d" at bounding box center [667, 260] width 14 height 10
drag, startPoint x: 113, startPoint y: 132, endPoint x: 306, endPoint y: 149, distance: 193.9
click at [306, 149] on div "Impressions 50.59K Current Forecasted arrow_upward 55%" at bounding box center [242, 139] width 345 height 32
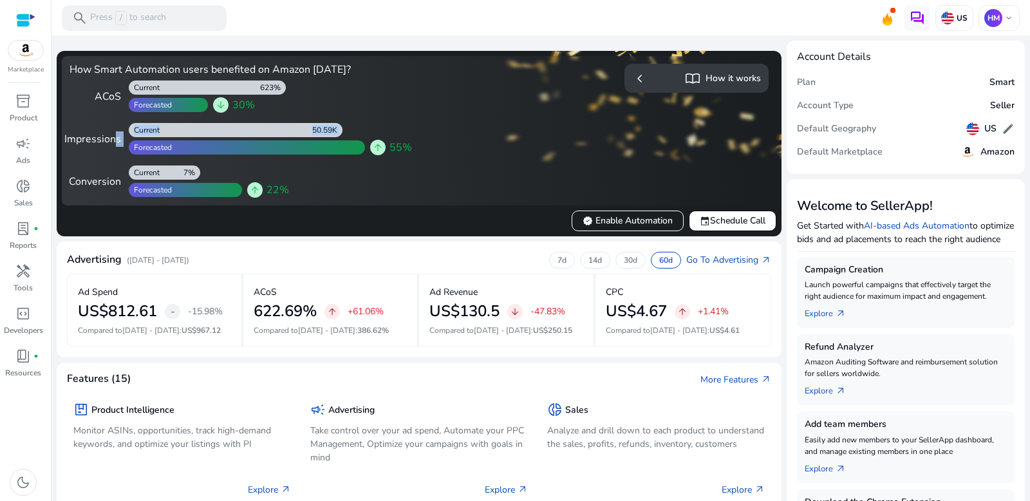
click at [325, 140] on div at bounding box center [247, 147] width 236 height 14
drag, startPoint x: 389, startPoint y: 142, endPoint x: 420, endPoint y: 176, distance: 46.5
click at [420, 176] on div "How Smart Automation users benefited on Amazon [DATE]? ACoS 623% Current Foreca…" at bounding box center [419, 130] width 715 height 149
drag, startPoint x: 274, startPoint y: 130, endPoint x: 328, endPoint y: 130, distance: 54.1
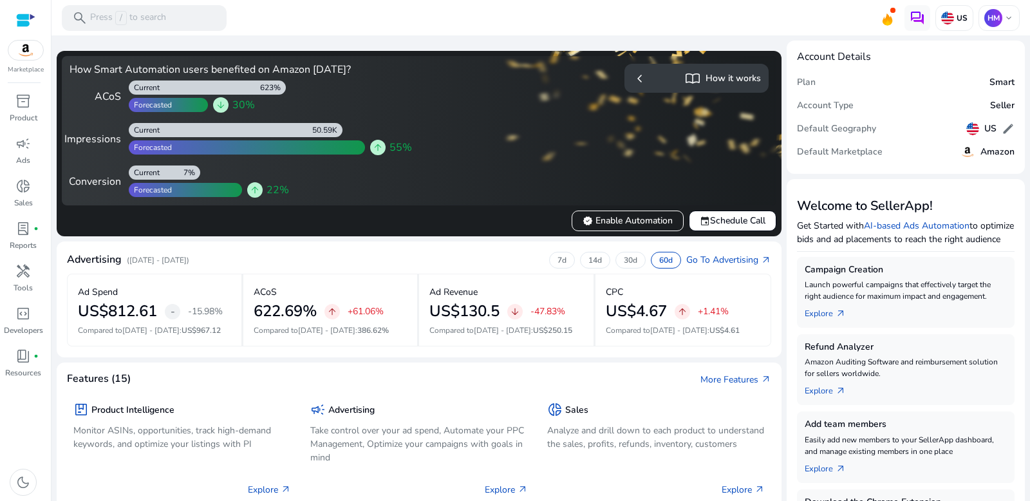
click at [369, 123] on app-smart-progress "50.59K Current" at bounding box center [271, 130] width 285 height 14
click at [325, 131] on div "50.59K" at bounding box center [327, 130] width 30 height 10
click at [323, 129] on div "50.59K" at bounding box center [327, 130] width 30 height 10
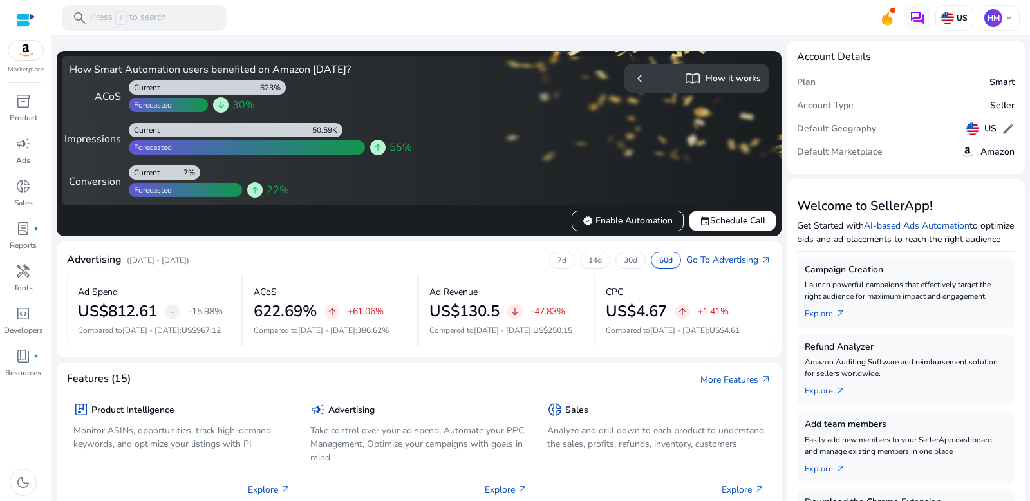
click at [267, 77] on div "How Smart Automation users benefited on Amazon [DATE]? ACoS 623% Current Foreca…" at bounding box center [242, 131] width 345 height 134
click at [292, 66] on h4 "How Smart Automation users benefited on Amazon [DATE]?" at bounding box center [242, 70] width 345 height 12
click at [29, 18] on div at bounding box center [25, 20] width 19 height 15
click at [155, 23] on p "Press / to search" at bounding box center [128, 18] width 76 height 14
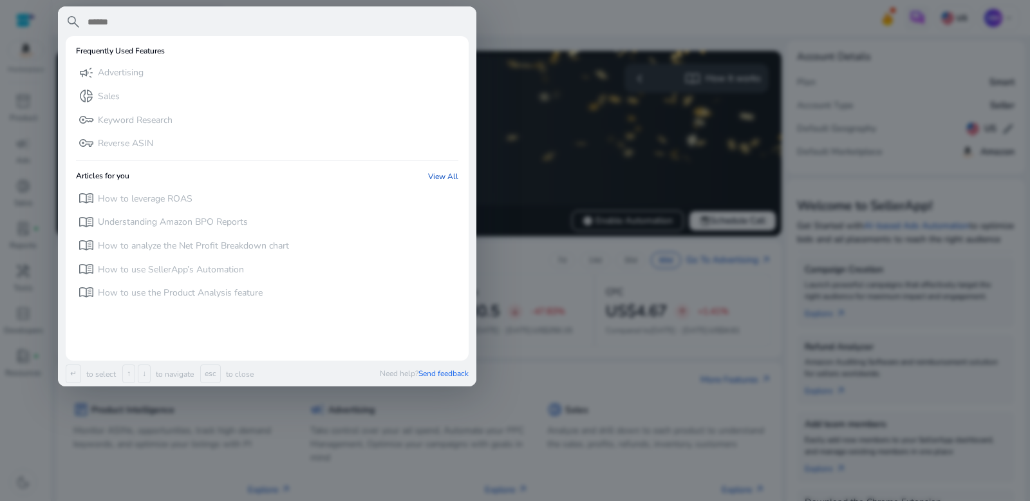
click at [532, 5] on div at bounding box center [515, 250] width 1030 height 501
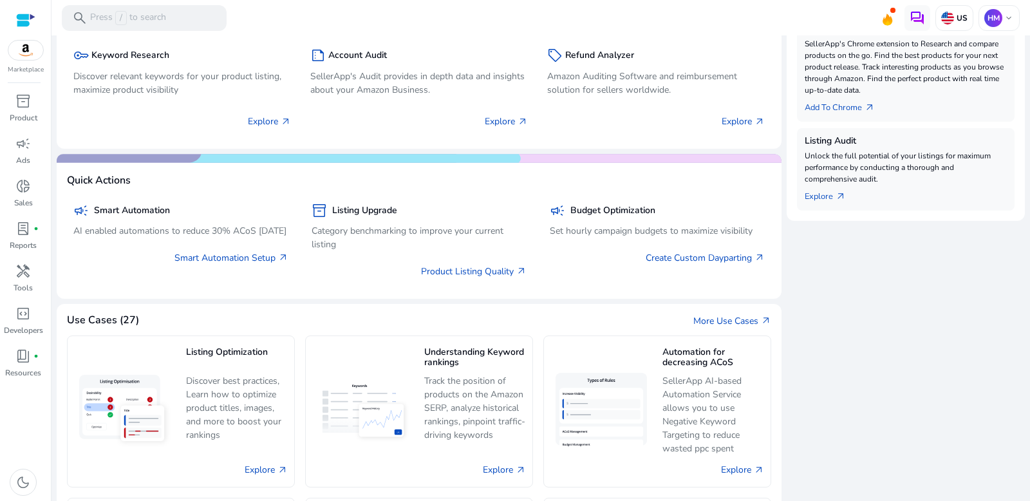
scroll to position [638, 0]
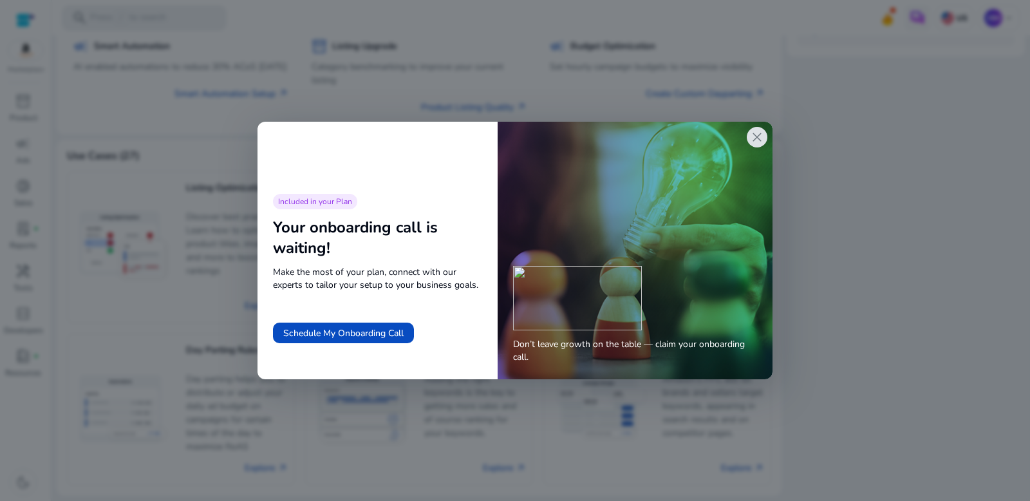
click at [766, 138] on div "close" at bounding box center [757, 137] width 21 height 21
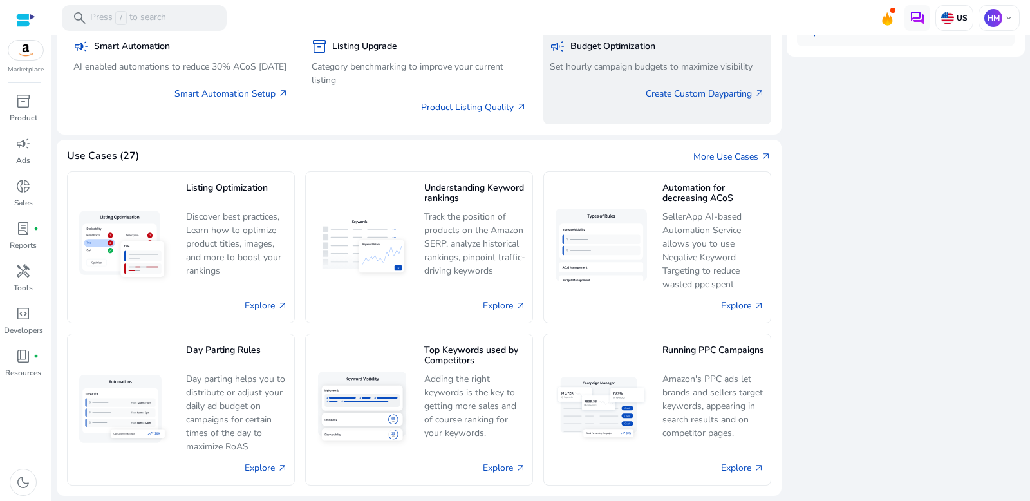
drag, startPoint x: 766, startPoint y: 138, endPoint x: 767, endPoint y: 106, distance: 32.2
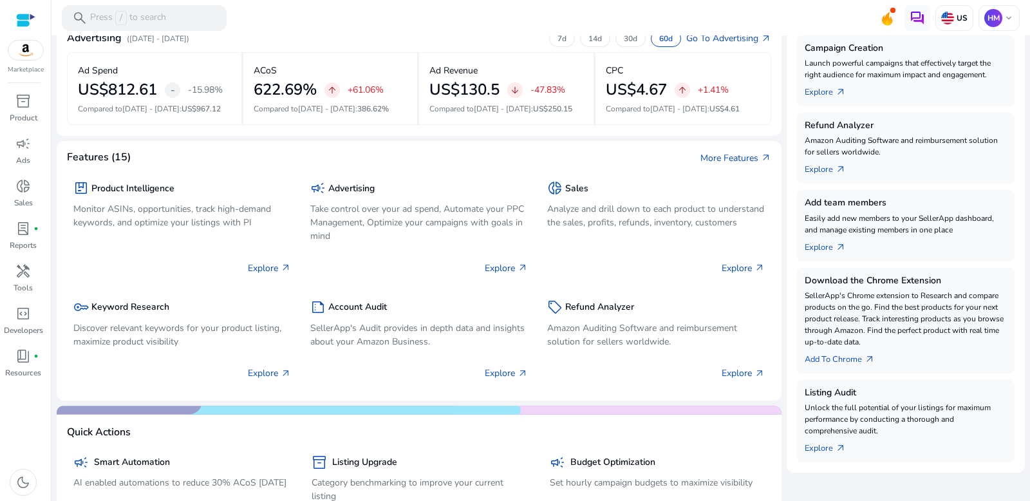
scroll to position [0, 0]
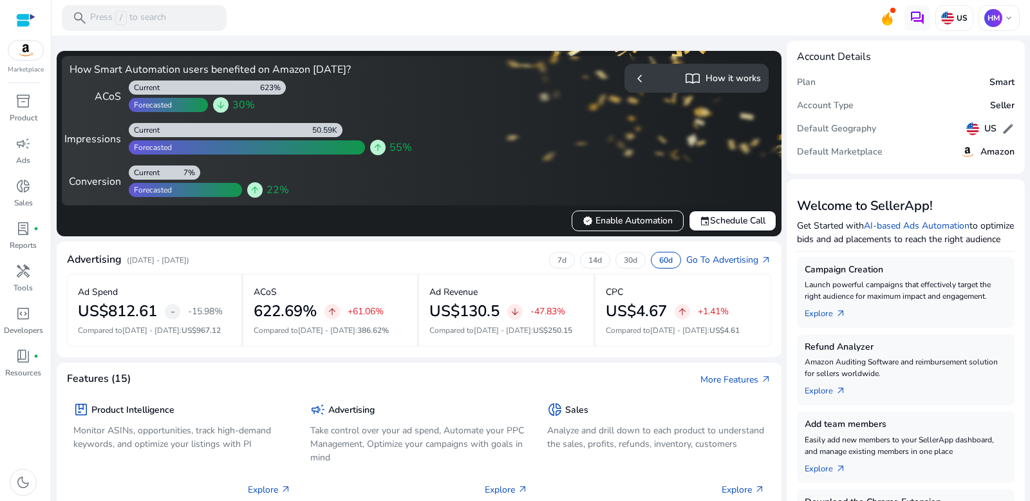
drag, startPoint x: 620, startPoint y: 34, endPoint x: 61, endPoint y: 17, distance: 559.9
click at [61, 17] on mat-toolbar "search Press / to search US HM keyboard_arrow_down" at bounding box center [541, 17] width 979 height 35
click at [167, 15] on div "search Press / to search" at bounding box center [144, 18] width 165 height 26
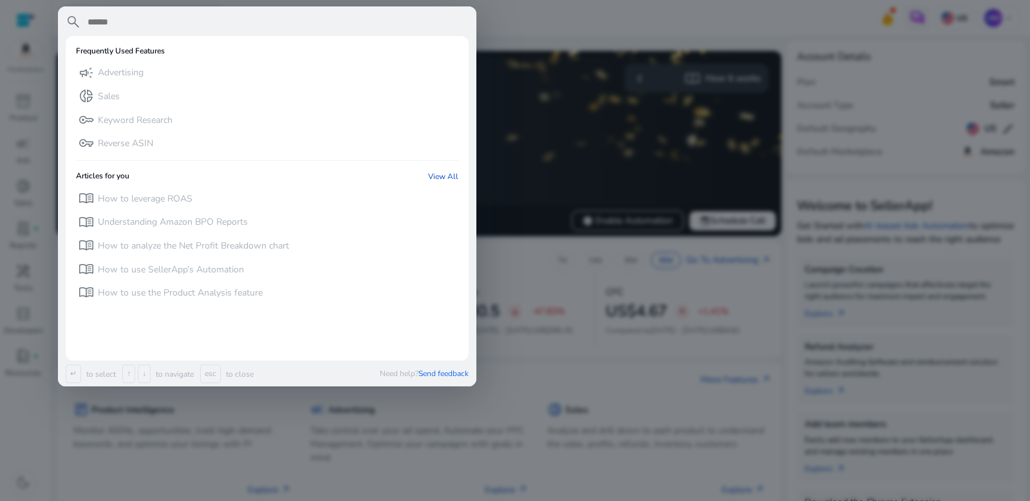
drag, startPoint x: 464, startPoint y: 8, endPoint x: 481, endPoint y: 8, distance: 17.4
click at [481, 8] on div "search Frequently Used Features campaign Advertising donut_small Sales key Keyw…" at bounding box center [515, 250] width 1030 height 501
click at [499, 8] on div at bounding box center [515, 250] width 1030 height 501
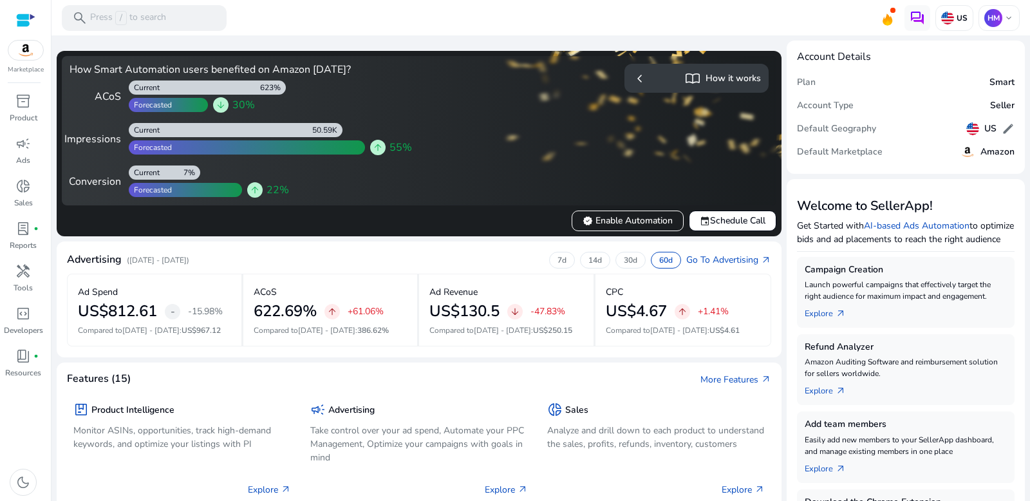
drag, startPoint x: 594, startPoint y: 227, endPoint x: 636, endPoint y: 238, distance: 44.1
drag, startPoint x: 682, startPoint y: 217, endPoint x: 582, endPoint y: 219, distance: 99.8
click at [582, 219] on div "verified Enable Automation event Schedule Call" at bounding box center [419, 221] width 715 height 21
drag, startPoint x: 282, startPoint y: 90, endPoint x: 261, endPoint y: 91, distance: 20.6
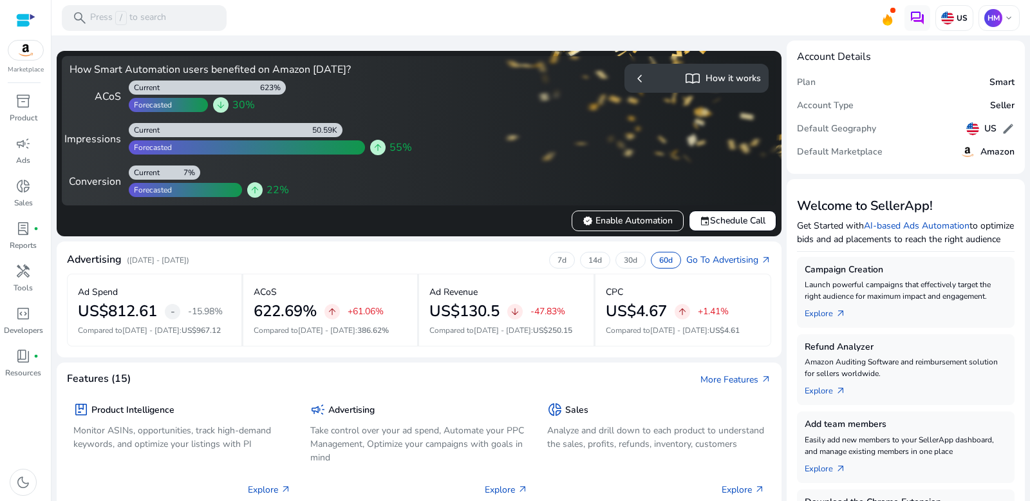
click at [261, 91] on div "623%" at bounding box center [273, 87] width 26 height 10
click at [286, 84] on app-smart-progress "623% Current" at bounding box center [271, 88] width 285 height 14
click at [234, 88] on div at bounding box center [207, 88] width 157 height 14
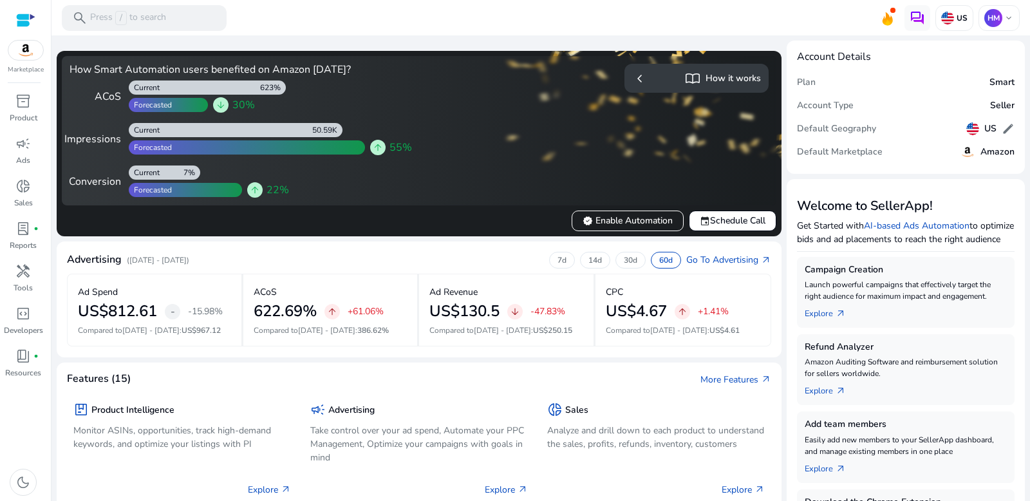
click at [234, 88] on div at bounding box center [207, 88] width 157 height 14
drag, startPoint x: 244, startPoint y: 88, endPoint x: 265, endPoint y: 86, distance: 20.6
click at [250, 88] on div at bounding box center [207, 88] width 157 height 14
click at [265, 86] on div "623%" at bounding box center [273, 87] width 26 height 10
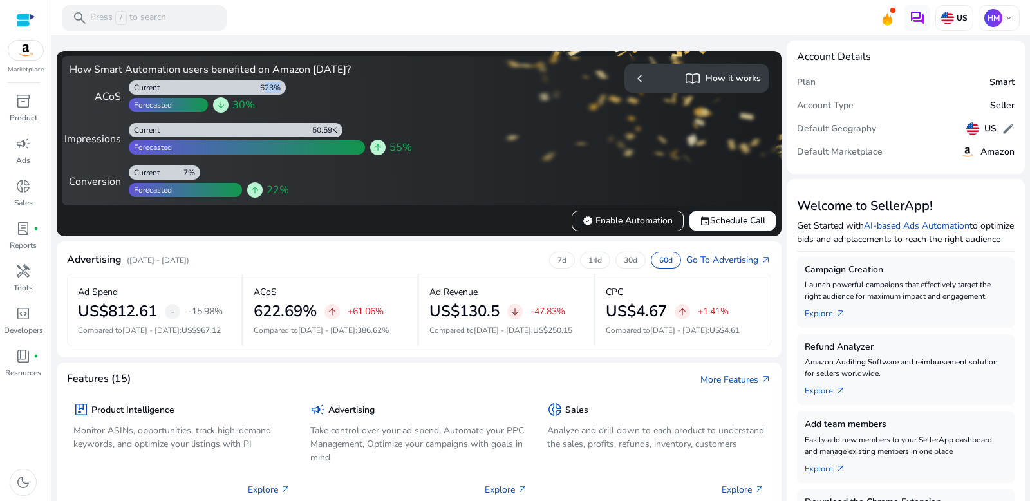
click at [265, 86] on div "623%" at bounding box center [273, 87] width 26 height 10
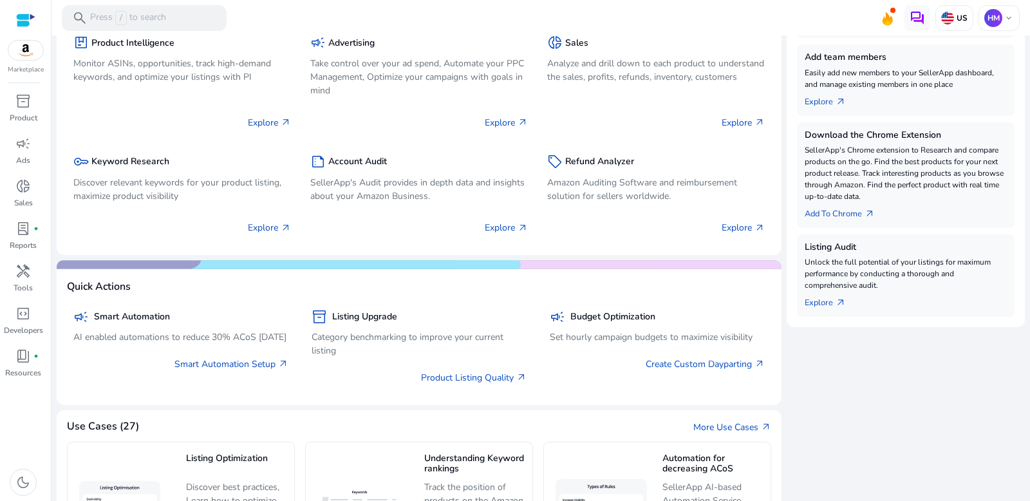
scroll to position [373, 0]
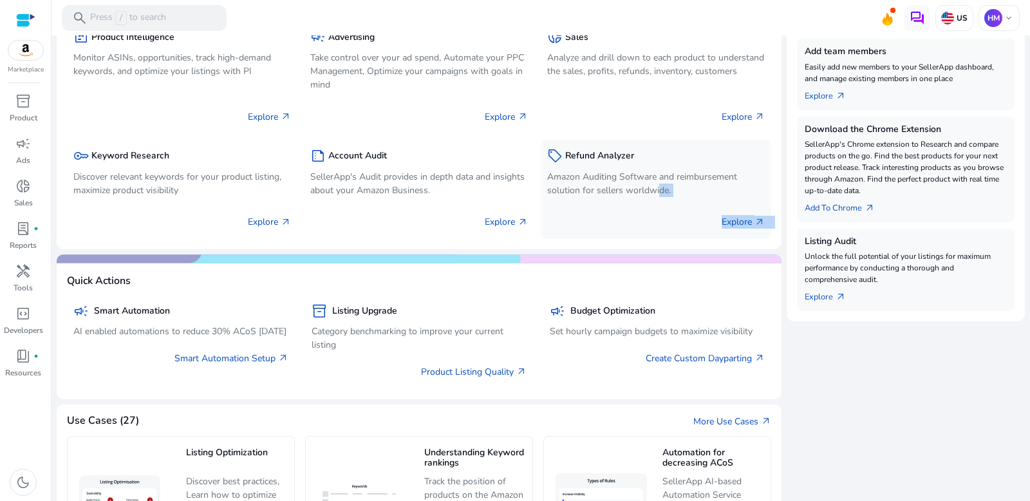
drag, startPoint x: 663, startPoint y: 195, endPoint x: 696, endPoint y: 216, distance: 39.1
click at [709, 243] on mat-card "Features (15) More Features arrow_outward package Product Intelligence Monitor …" at bounding box center [419, 120] width 725 height 260
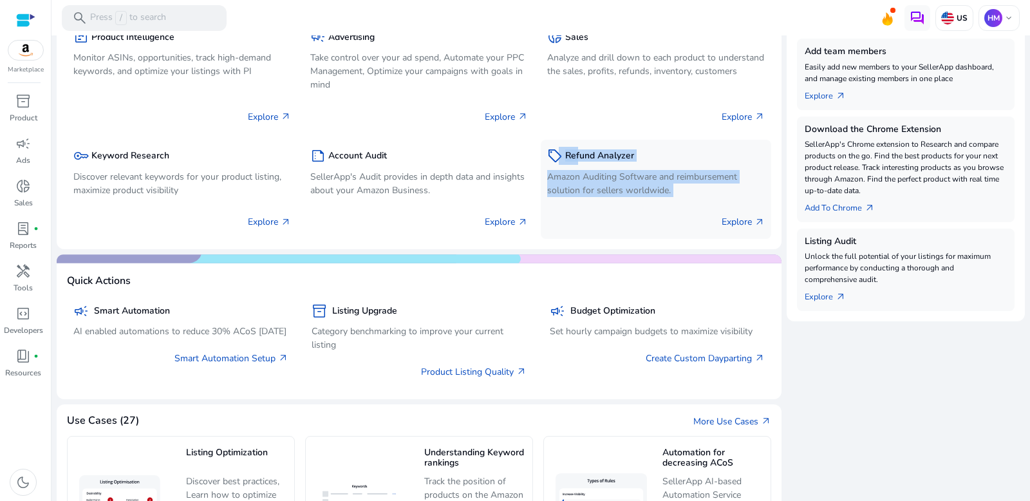
drag, startPoint x: 553, startPoint y: 159, endPoint x: 656, endPoint y: 213, distance: 116.4
click at [656, 213] on div "sell Refund Analyzer Amazon Auditing Software and reimbursement solution for se…" at bounding box center [656, 189] width 231 height 99
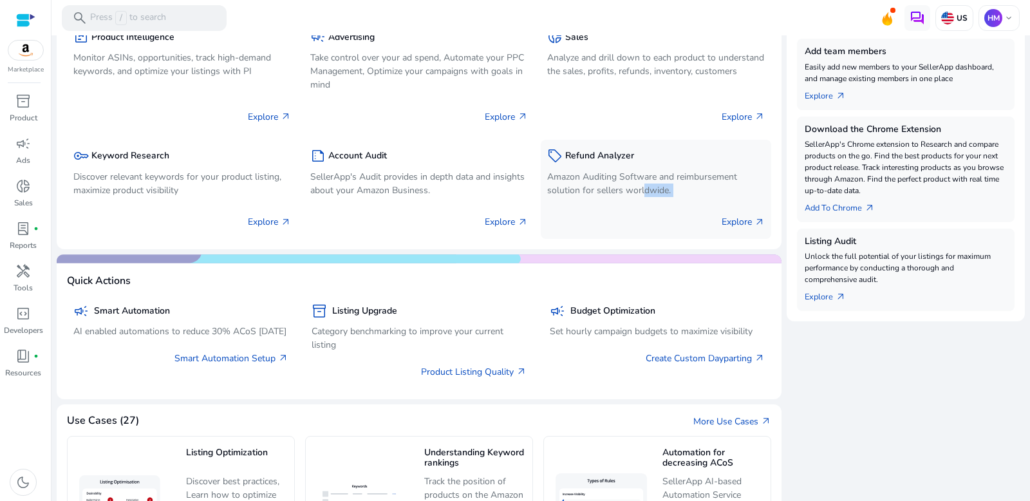
drag, startPoint x: 676, startPoint y: 200, endPoint x: 638, endPoint y: 184, distance: 41.3
click at [638, 184] on div "sell Refund Analyzer Amazon Auditing Software and reimbursement solution for se…" at bounding box center [656, 189] width 231 height 99
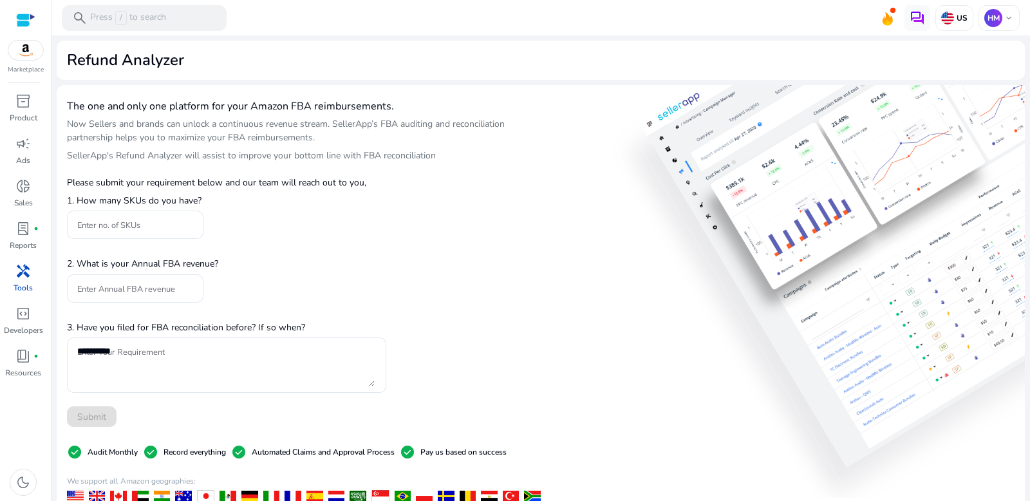
click at [620, 190] on div "The one and only one platform for your Amazon FBA reimbursements. Now Sellers a…" at bounding box center [541, 373] width 969 height 577
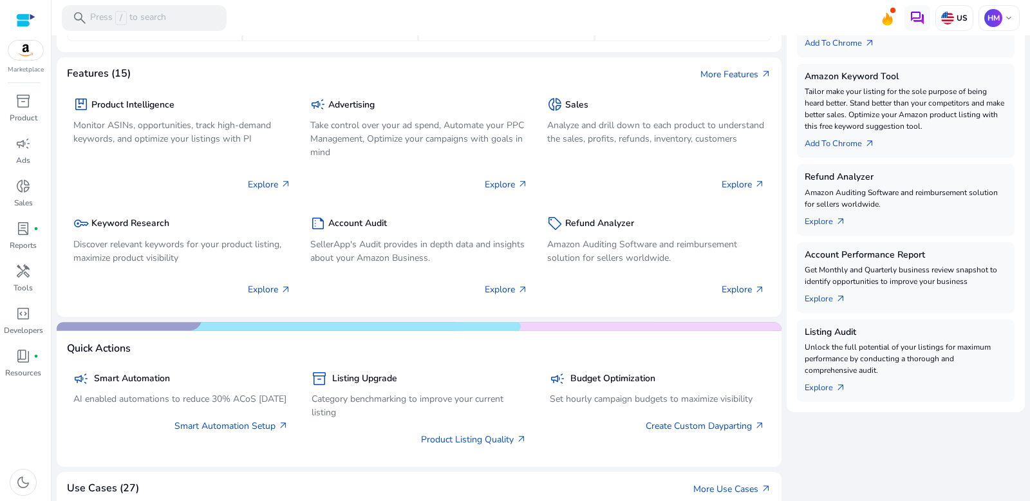
scroll to position [309, 0]
